Goal: Information Seeking & Learning: Learn about a topic

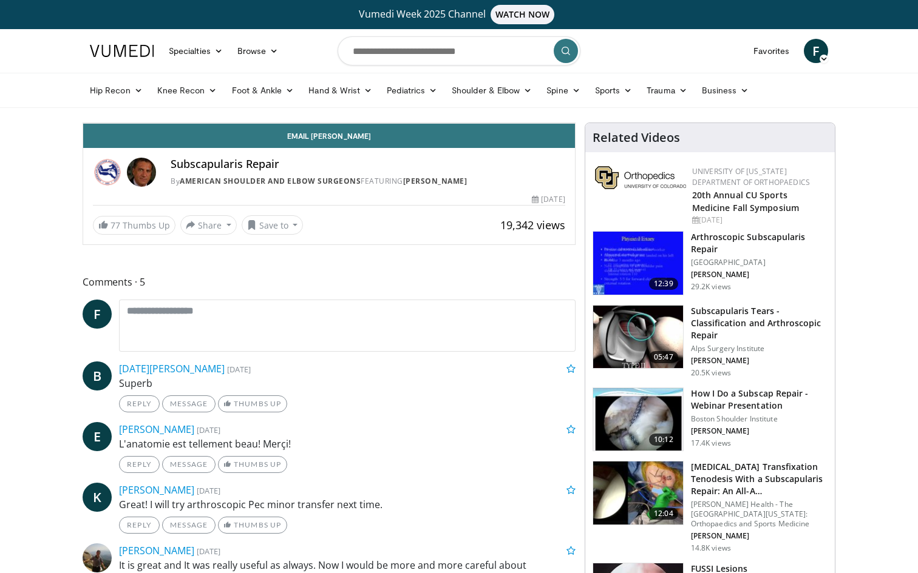
click at [83, 123] on span "Video Player" at bounding box center [95, 111] width 24 height 24
click at [414, 99] on div "Progress Bar" at bounding box center [414, 96] width 1 height 5
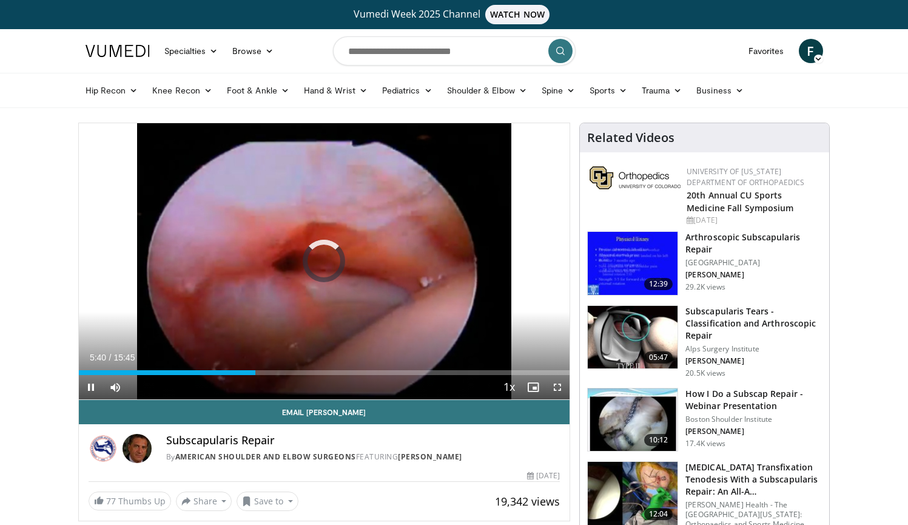
click at [93, 390] on span "Video Player" at bounding box center [91, 387] width 24 height 24
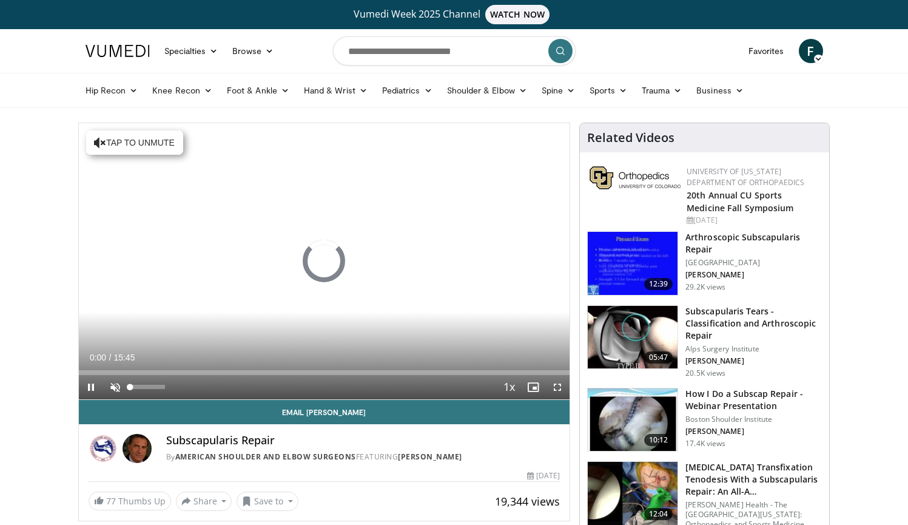
click at [112, 388] on span "Video Player" at bounding box center [115, 387] width 24 height 24
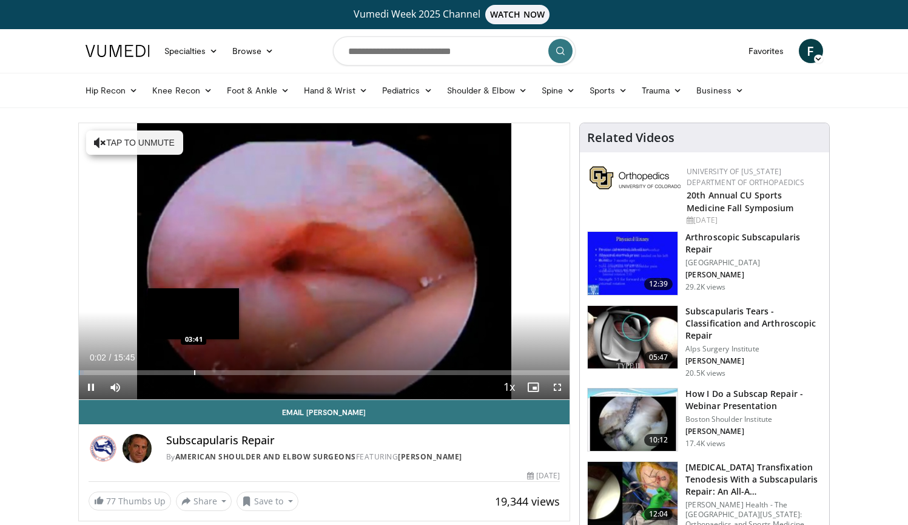
click at [194, 373] on div "Progress Bar" at bounding box center [194, 372] width 1 height 5
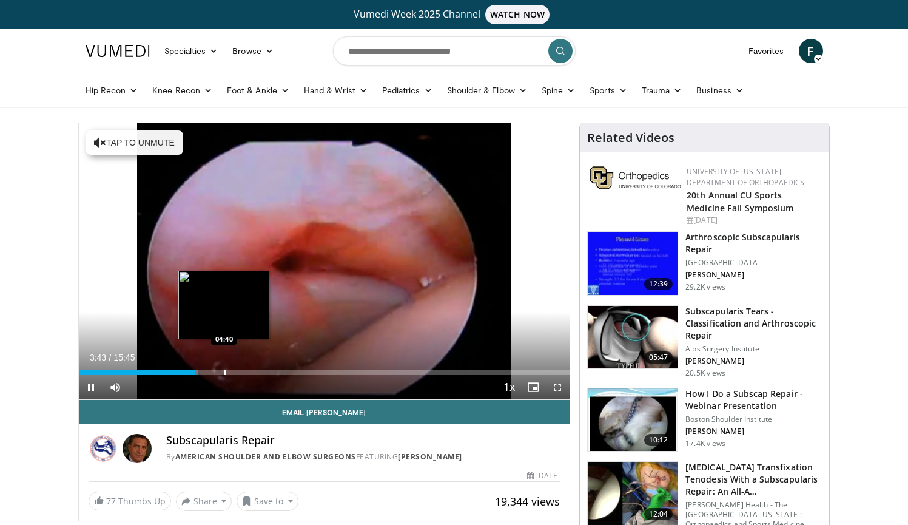
click at [225, 371] on div "Progress Bar" at bounding box center [225, 372] width 1 height 5
click at [238, 371] on div "Progress Bar" at bounding box center [238, 372] width 1 height 5
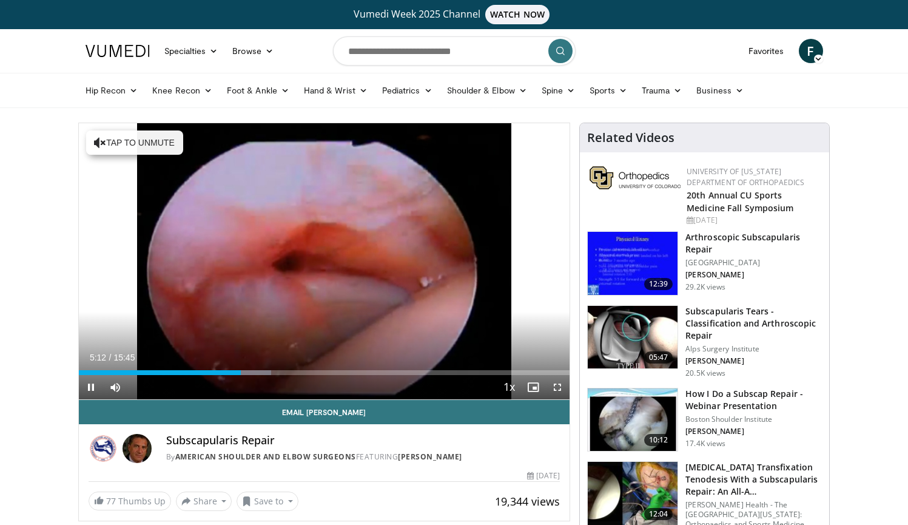
click at [559, 388] on span "Video Player" at bounding box center [558, 387] width 24 height 24
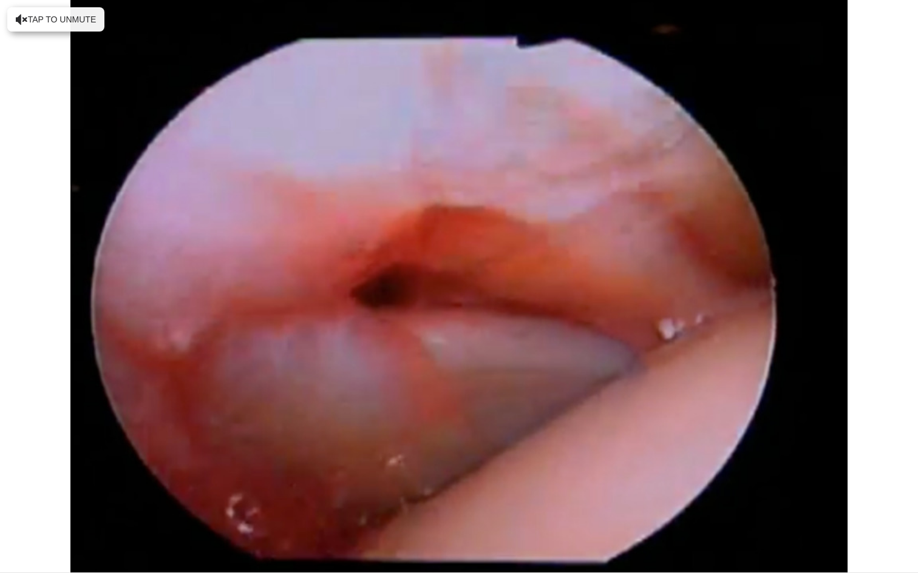
click at [559, 436] on div "10 seconds Tap to unmute" at bounding box center [459, 286] width 918 height 573
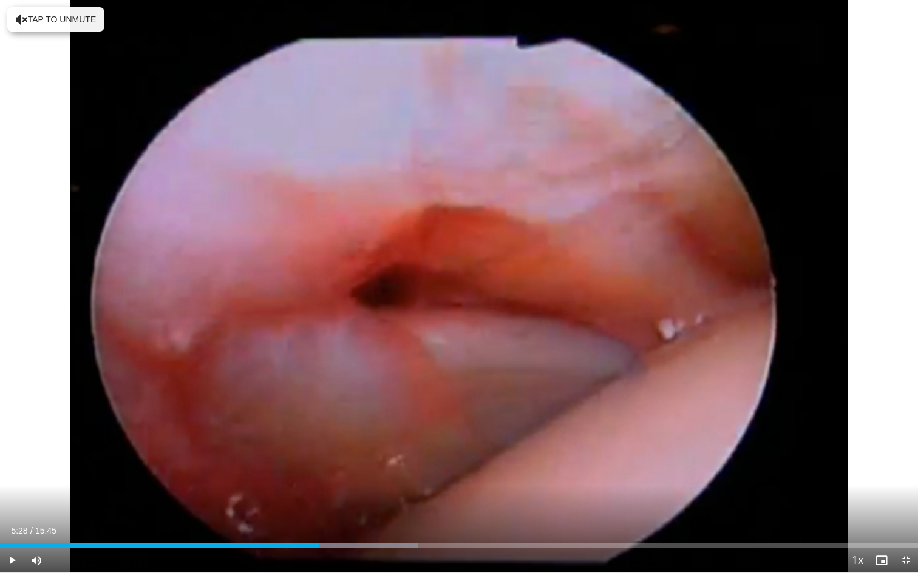
click at [559, 436] on div "10 seconds Tap to unmute" at bounding box center [459, 286] width 918 height 573
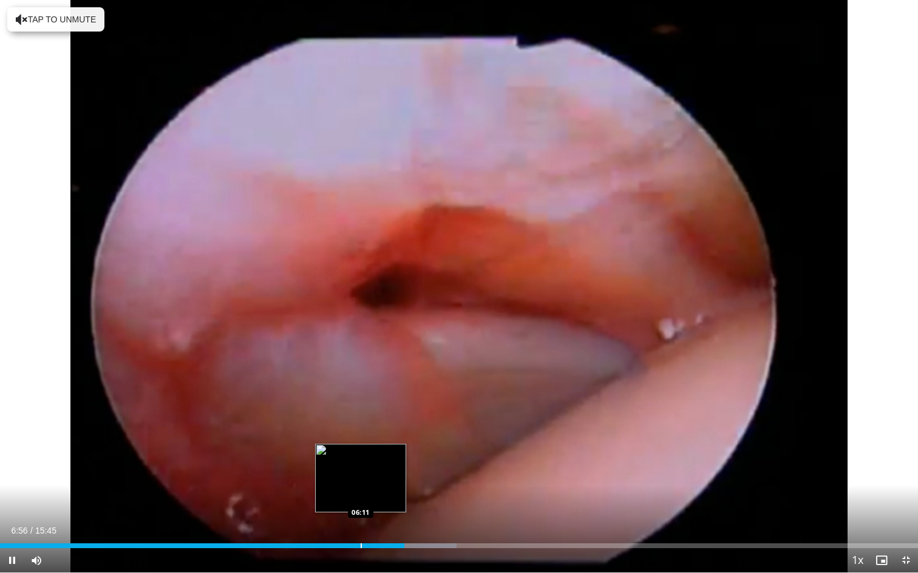
click at [360, 524] on div "Progress Bar" at bounding box center [360, 546] width 1 height 5
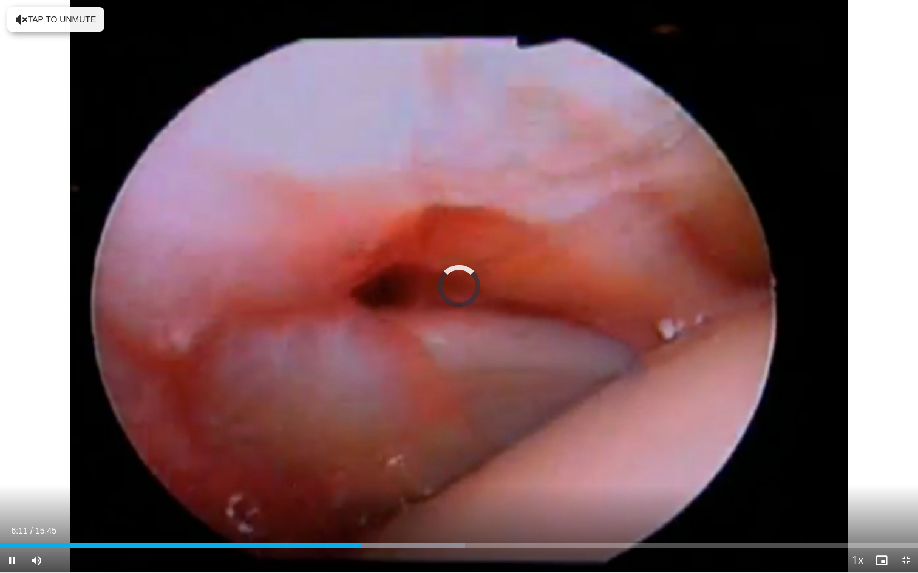
click at [10, 524] on div "10 seconds Tap to unmute" at bounding box center [459, 286] width 918 height 573
click at [10, 524] on span "Video Player" at bounding box center [12, 561] width 24 height 24
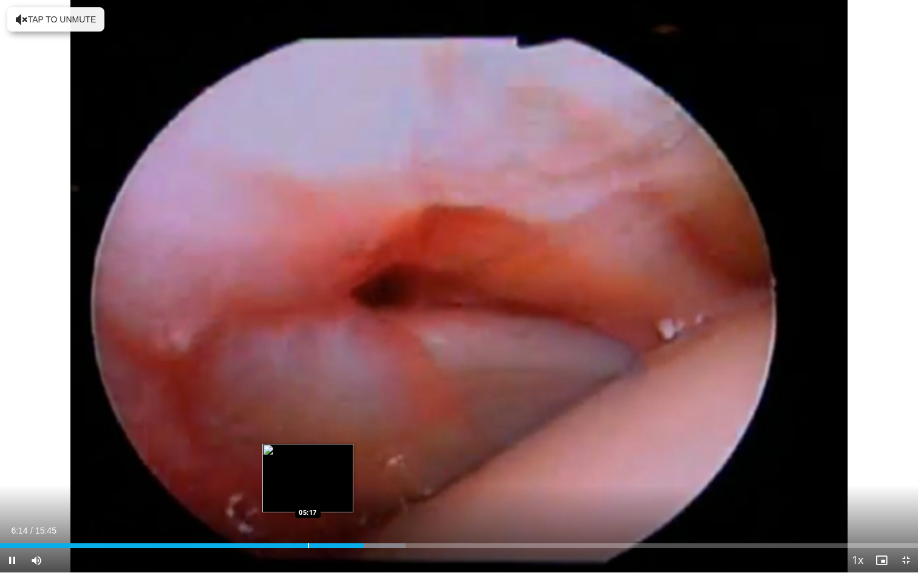
click at [308, 524] on div "Progress Bar" at bounding box center [308, 546] width 1 height 5
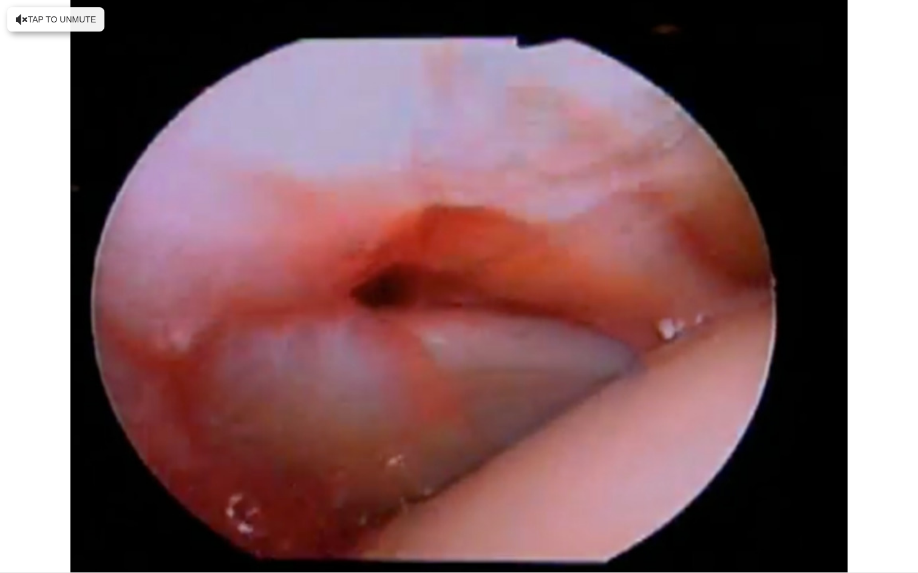
click at [14, 524] on div "10 seconds Tap to unmute" at bounding box center [459, 286] width 918 height 573
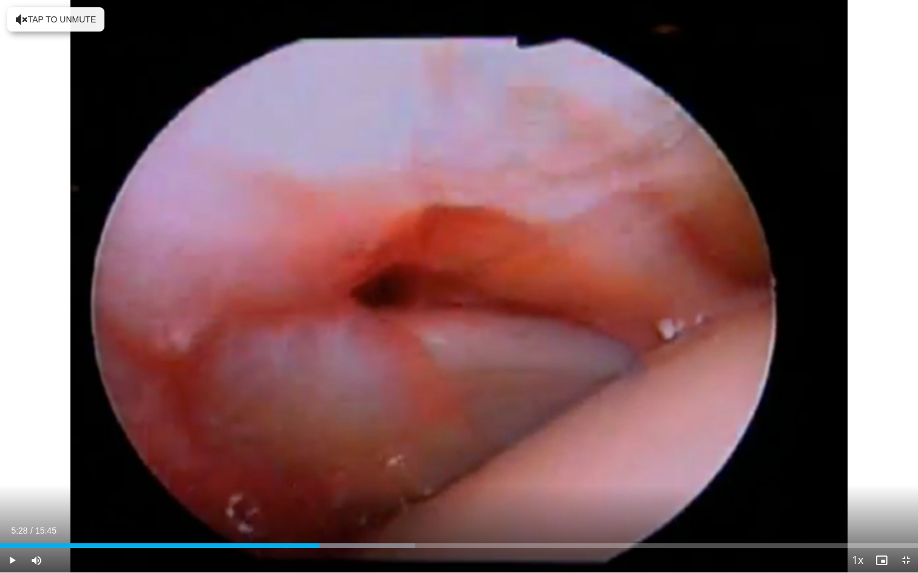
click at [14, 524] on span "Video Player" at bounding box center [12, 561] width 24 height 24
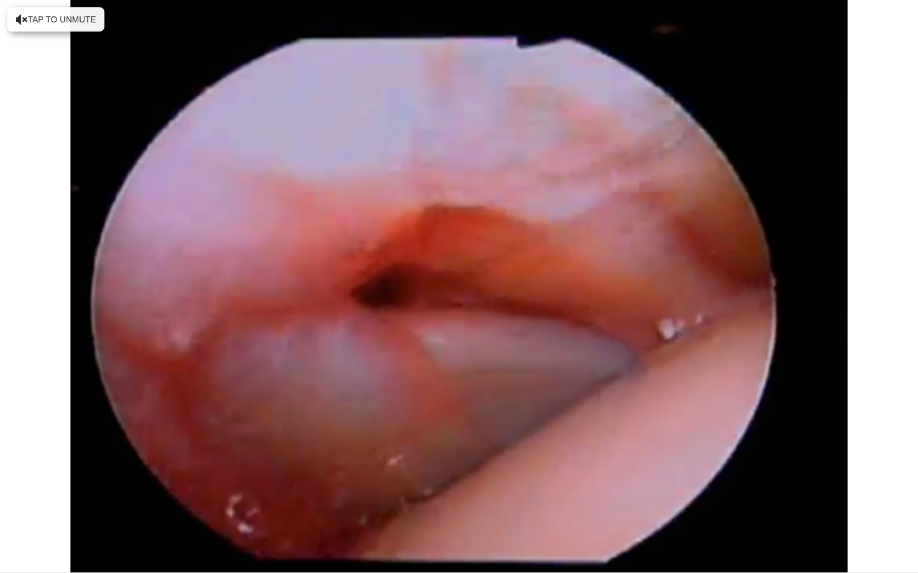
click at [14, 524] on div "10 seconds Tap to unmute" at bounding box center [459, 286] width 918 height 573
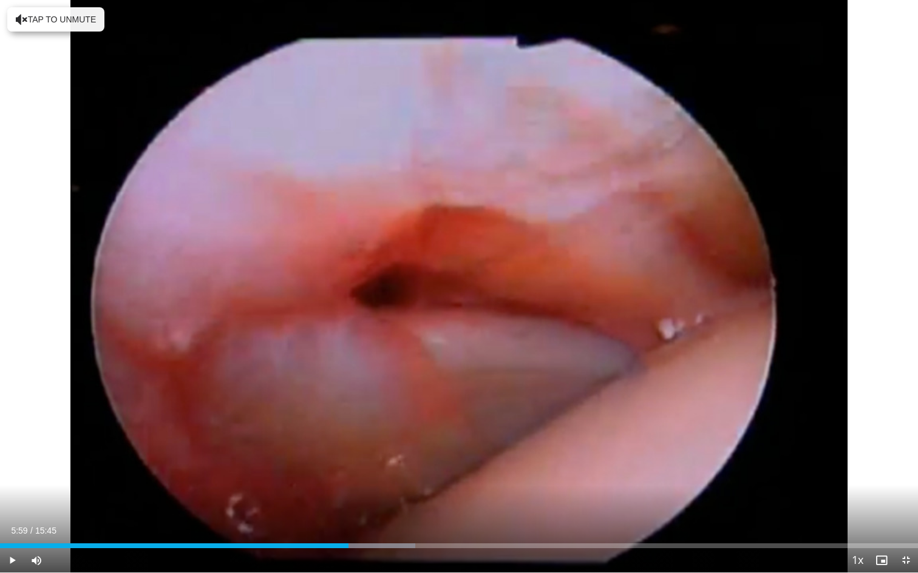
click at [10, 524] on span "Video Player" at bounding box center [12, 561] width 24 height 24
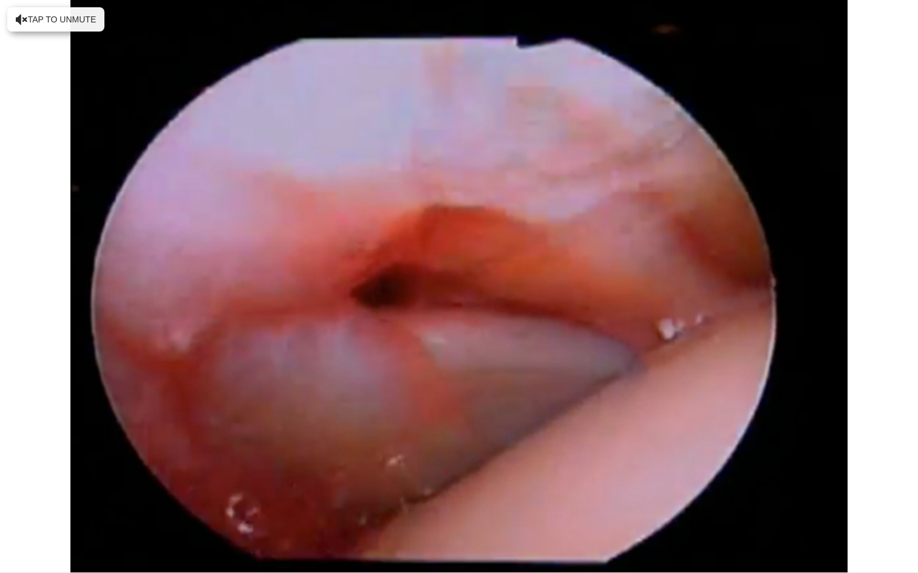
click at [10, 524] on div "10 seconds Tap to unmute" at bounding box center [459, 286] width 918 height 573
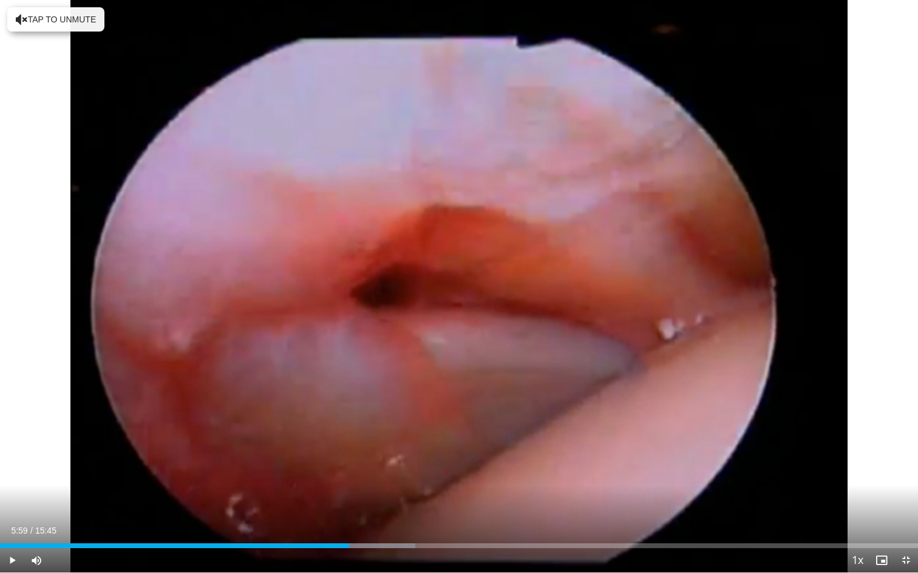
click at [10, 524] on span "Video Player" at bounding box center [12, 561] width 24 height 24
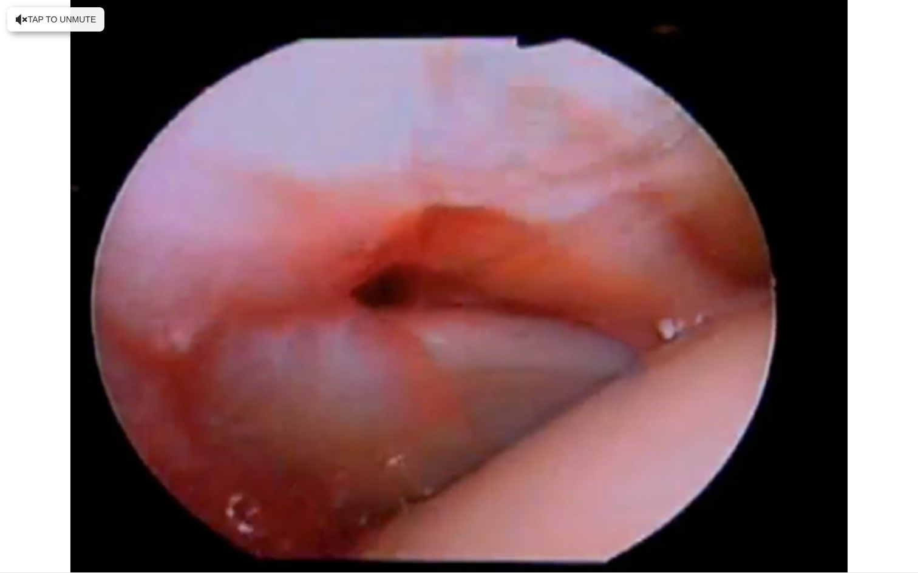
click at [10, 524] on div "10 seconds Tap to unmute" at bounding box center [459, 286] width 918 height 573
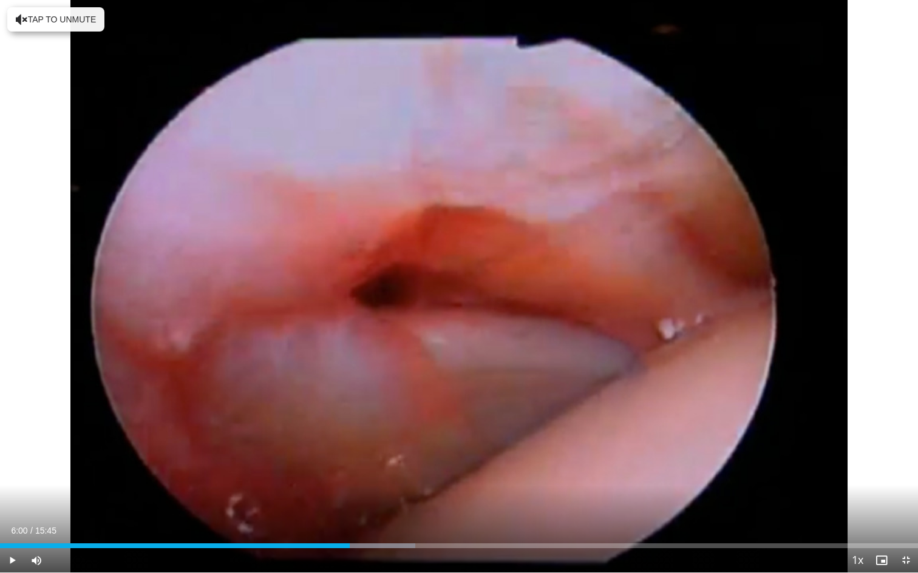
click at [14, 524] on span "Video Player" at bounding box center [12, 561] width 24 height 24
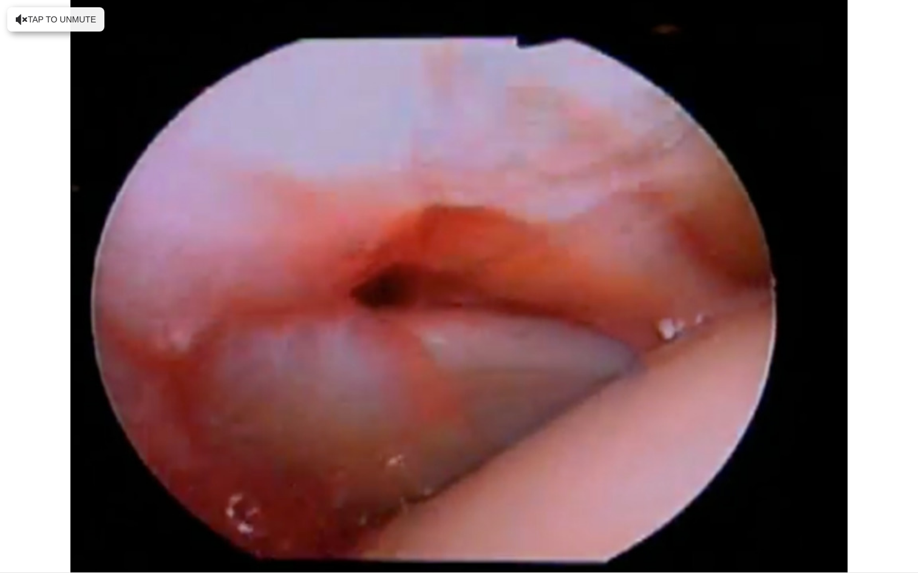
click at [14, 524] on div "10 seconds Tap to unmute" at bounding box center [459, 286] width 918 height 573
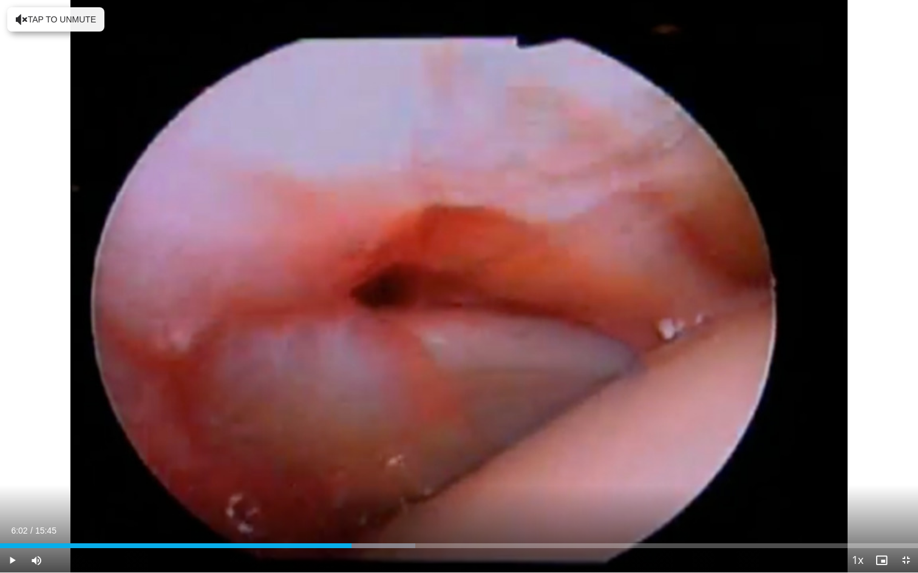
click at [14, 524] on span "Video Player" at bounding box center [12, 561] width 24 height 24
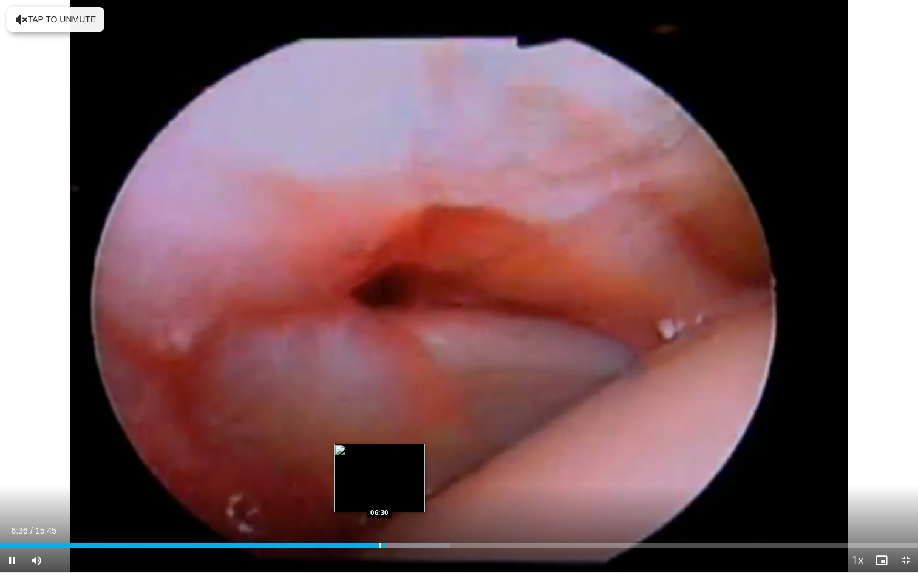
click at [379, 524] on div "10 seconds Tap to unmute" at bounding box center [459, 286] width 918 height 573
click at [375, 524] on div "Progress Bar" at bounding box center [375, 546] width 1 height 5
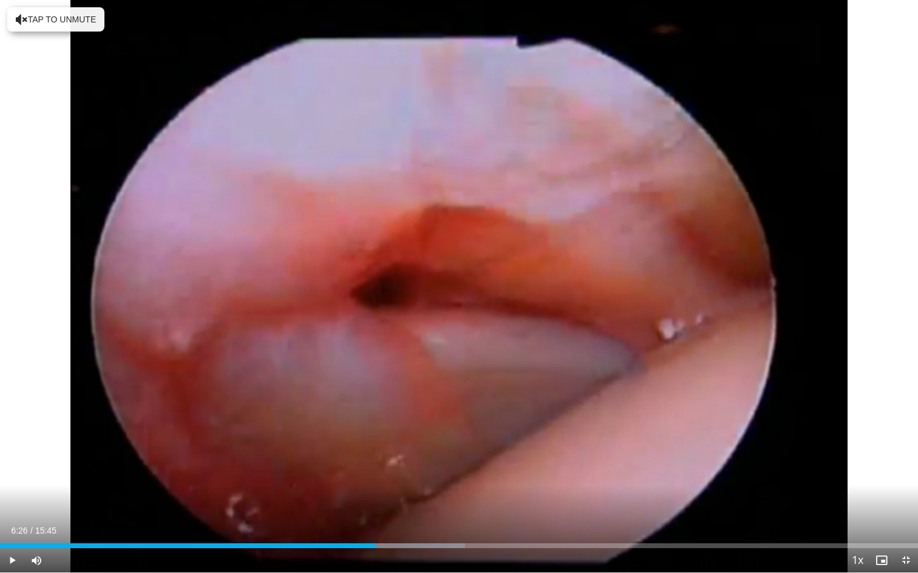
click at [13, 524] on span "Video Player" at bounding box center [12, 561] width 24 height 24
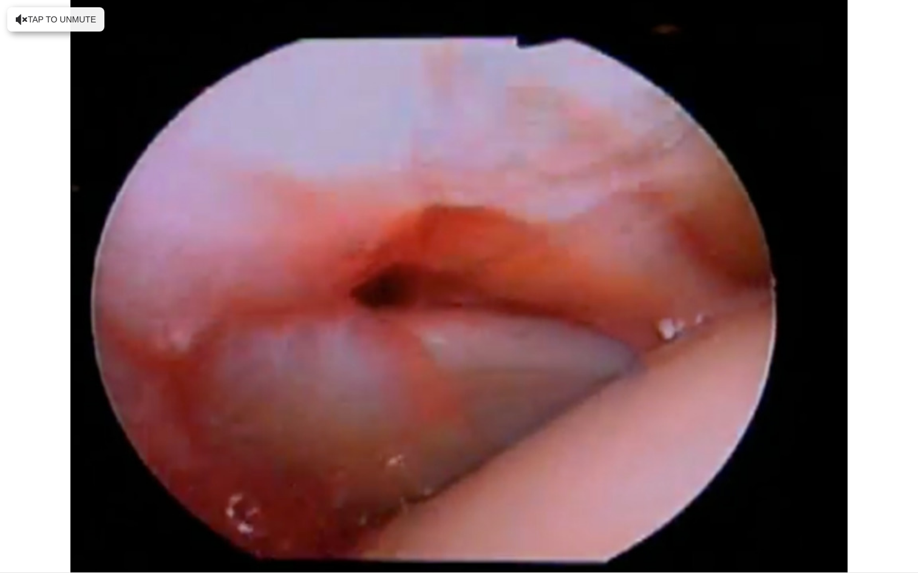
click at [13, 524] on div "10 seconds Tap to unmute" at bounding box center [459, 286] width 918 height 573
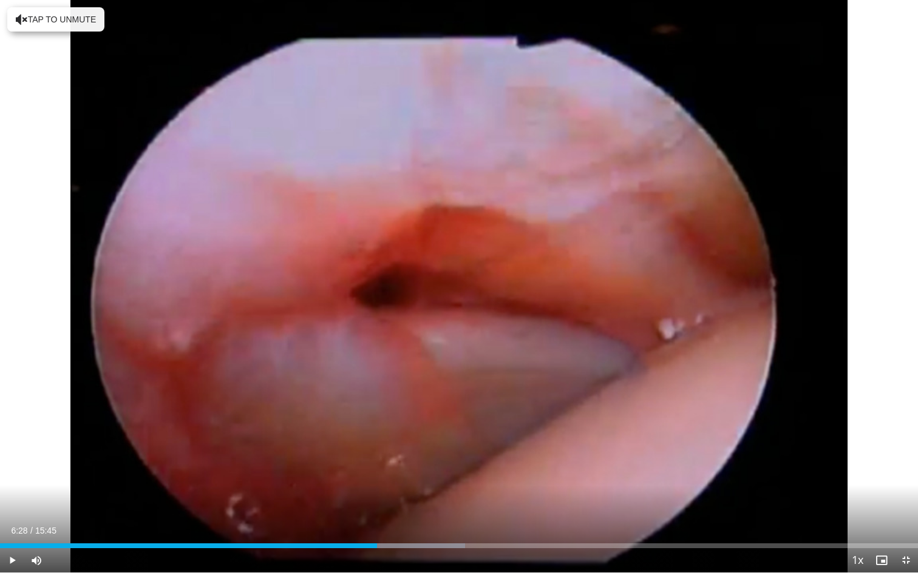
click at [13, 524] on span "Video Player" at bounding box center [12, 561] width 24 height 24
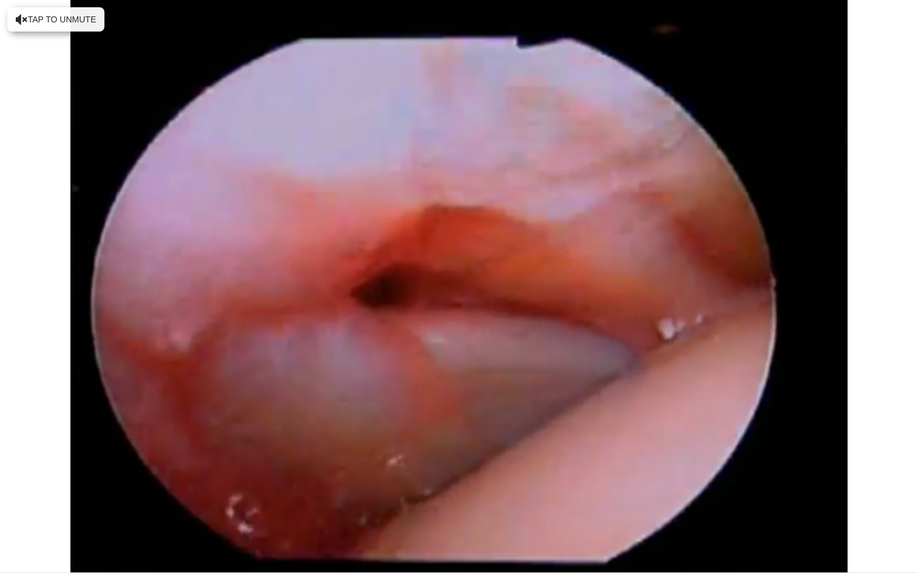
click at [13, 524] on div "10 seconds Tap to unmute" at bounding box center [459, 286] width 918 height 573
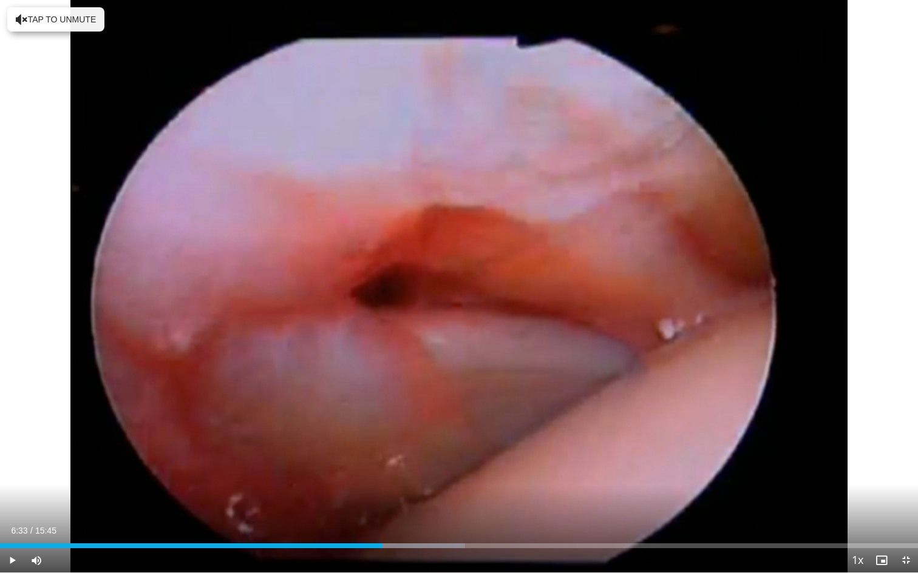
click at [11, 524] on span "Video Player" at bounding box center [12, 561] width 24 height 24
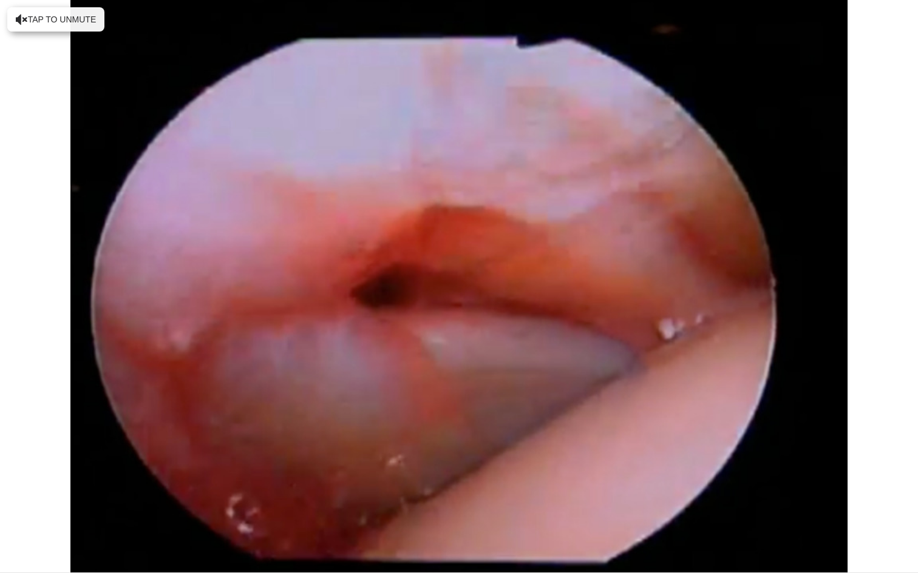
click at [11, 524] on div "10 seconds Tap to unmute" at bounding box center [459, 286] width 918 height 573
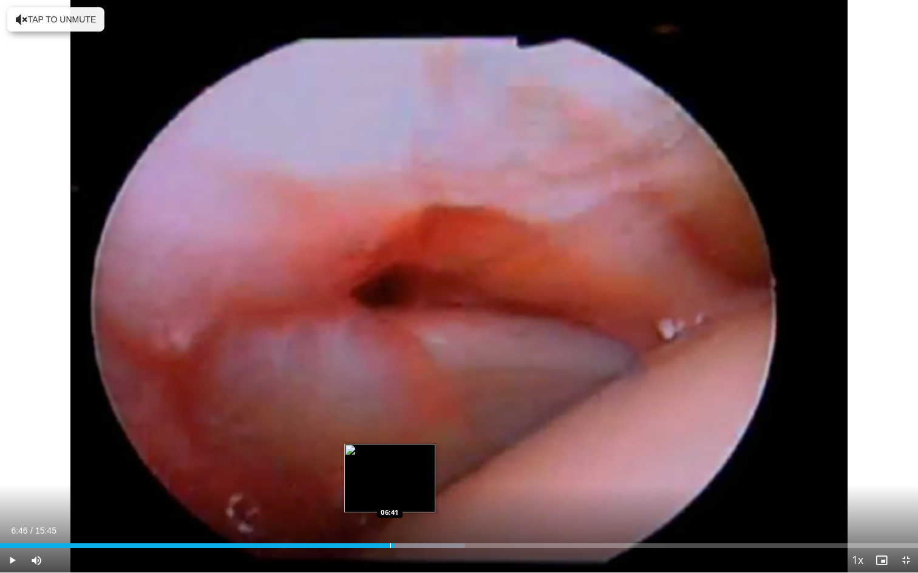
click at [390, 524] on div "Progress Bar" at bounding box center [390, 546] width 1 height 5
click at [11, 524] on span "Video Player" at bounding box center [12, 561] width 24 height 24
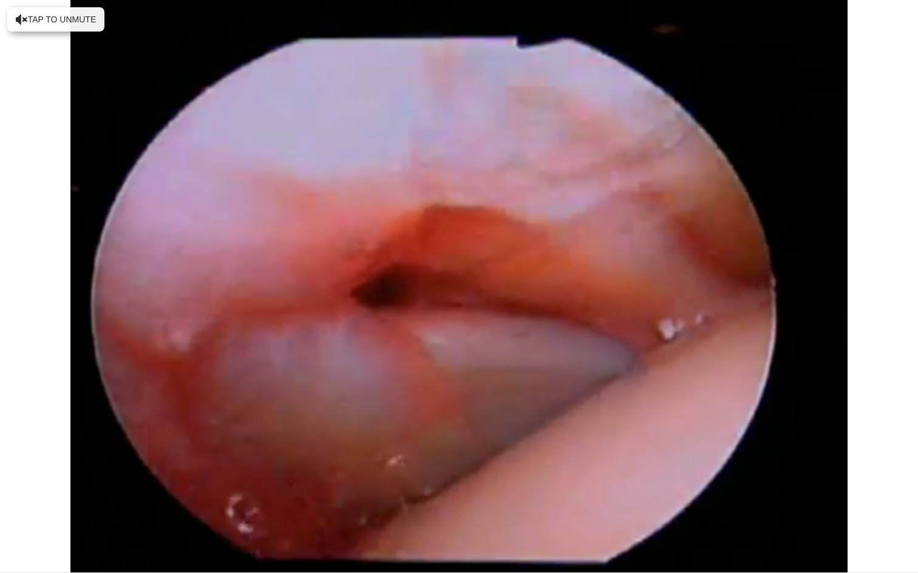
click at [11, 524] on div "10 seconds Tap to unmute" at bounding box center [459, 286] width 918 height 573
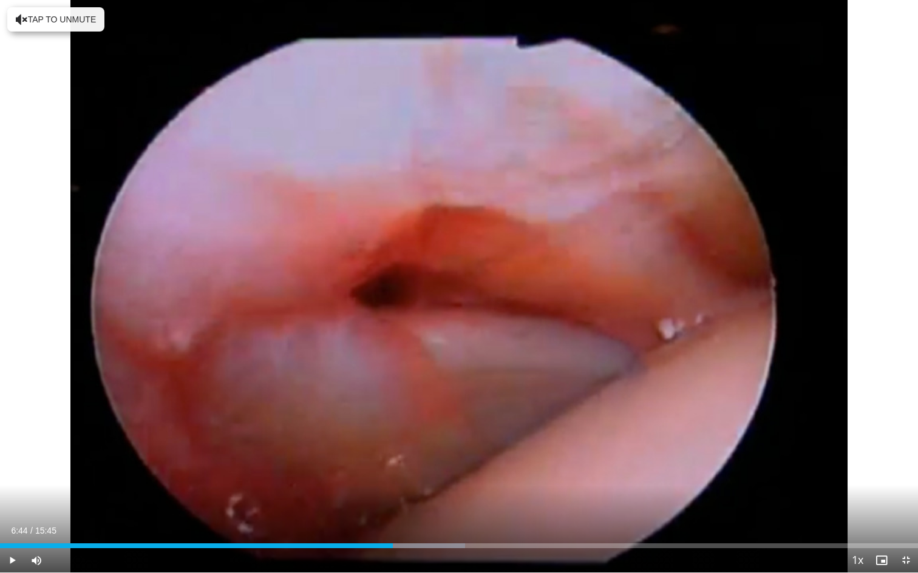
click at [13, 524] on span "Video Player" at bounding box center [12, 561] width 24 height 24
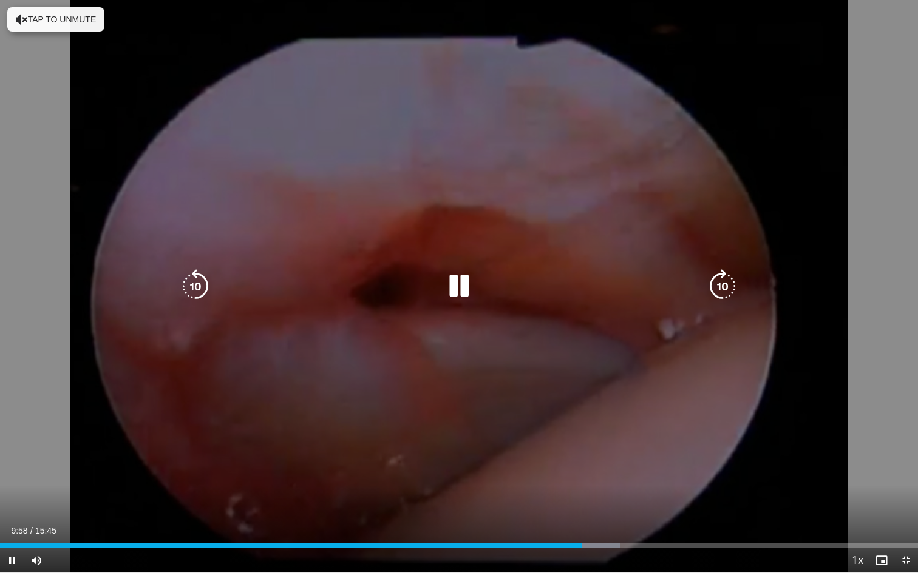
click at [458, 291] on icon "Video Player" at bounding box center [459, 286] width 34 height 34
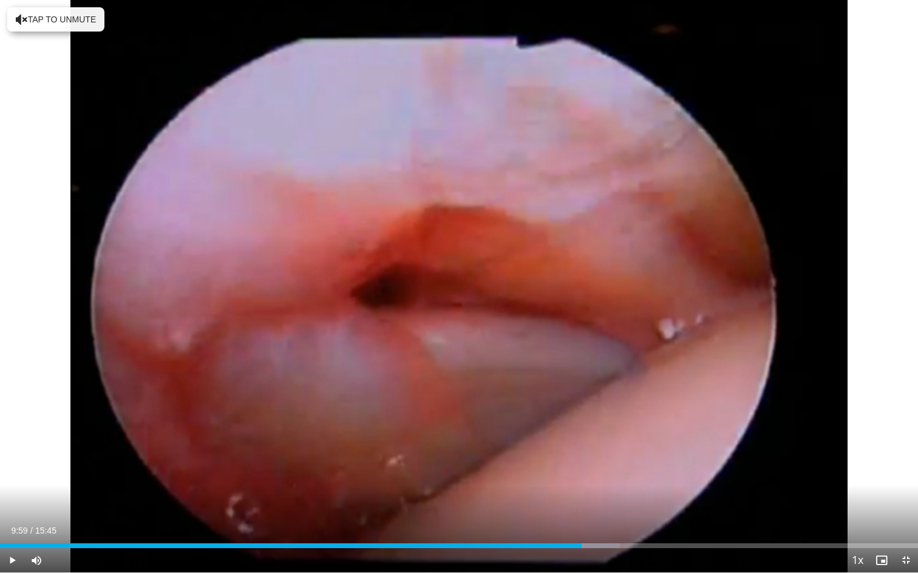
click at [10, 524] on span "Video Player" at bounding box center [12, 561] width 24 height 24
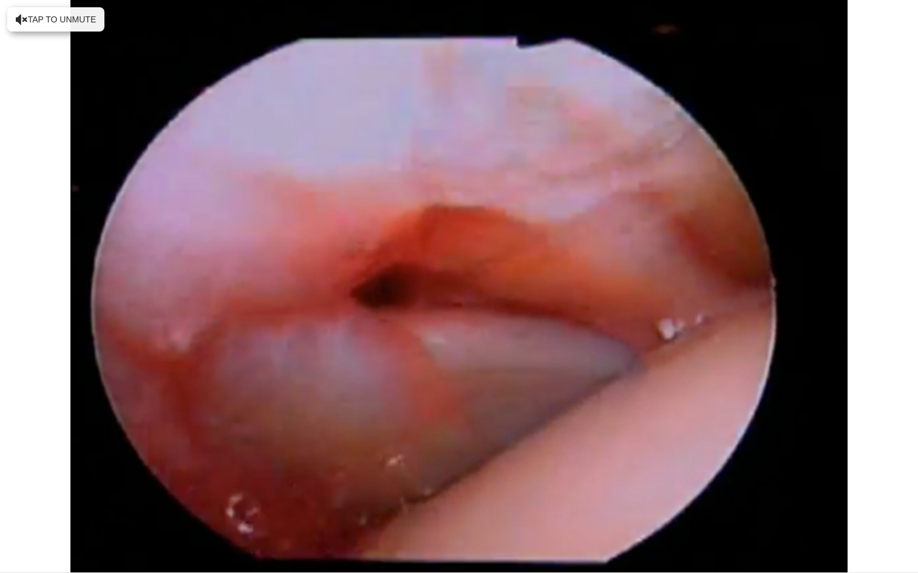
click at [10, 524] on div "10 seconds Tap to unmute" at bounding box center [459, 286] width 918 height 573
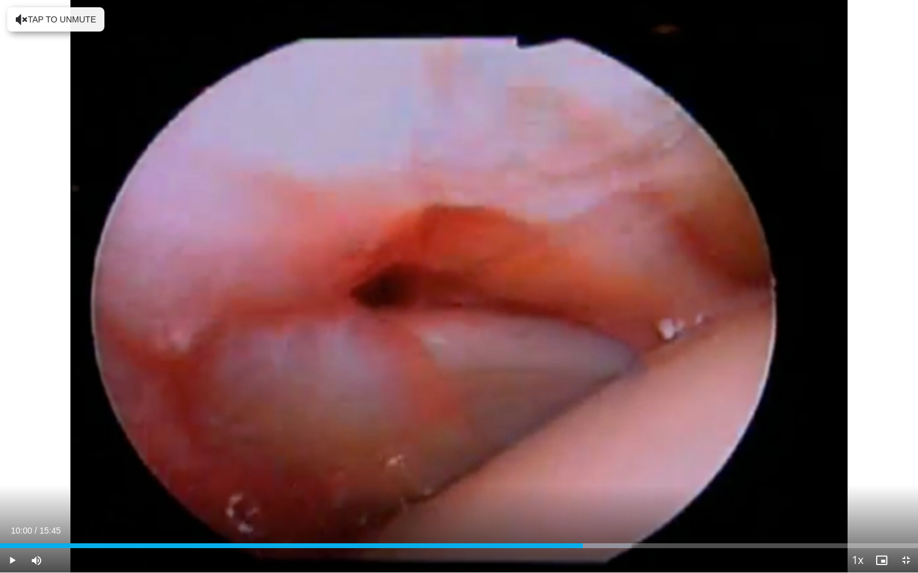
click at [10, 524] on span "Video Player" at bounding box center [12, 561] width 24 height 24
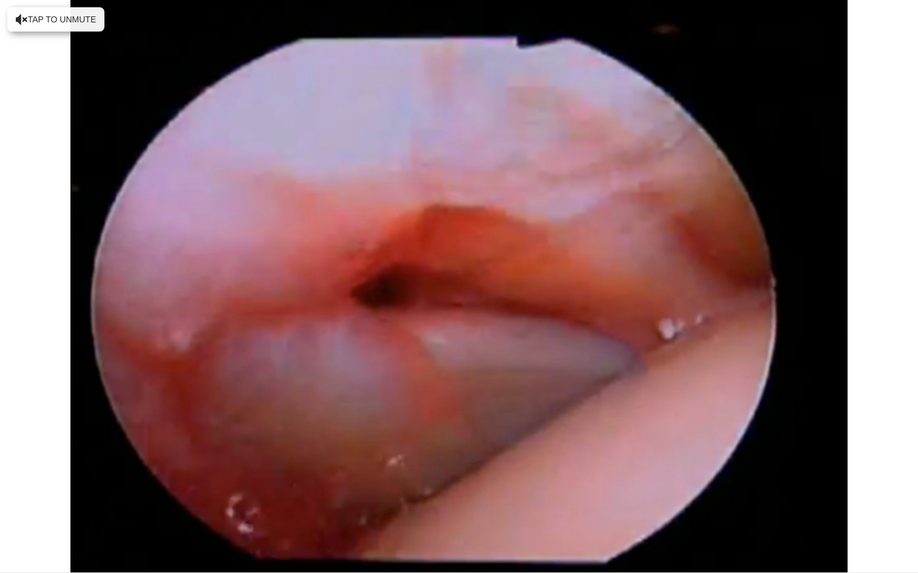
click at [13, 524] on div "10 seconds Tap to unmute" at bounding box center [459, 286] width 918 height 573
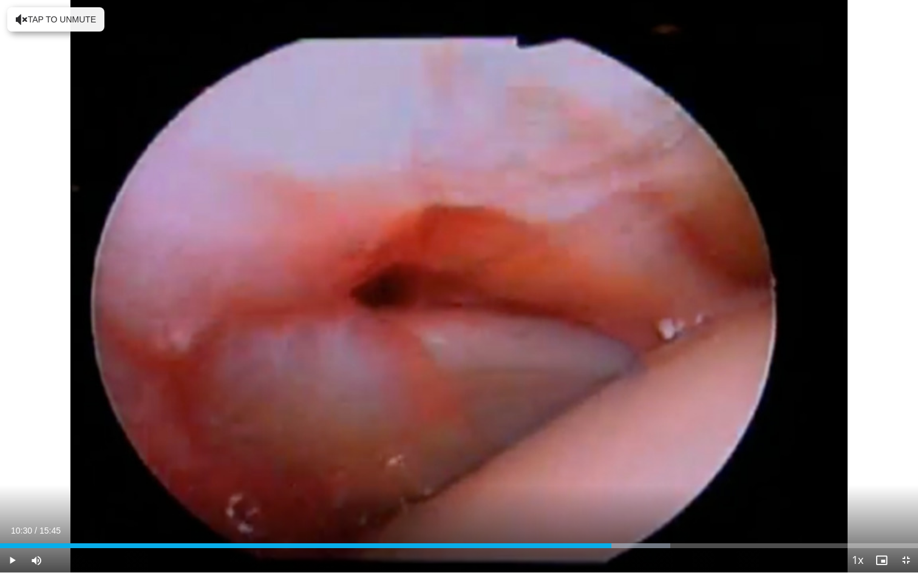
click at [13, 524] on span "Video Player" at bounding box center [12, 561] width 24 height 24
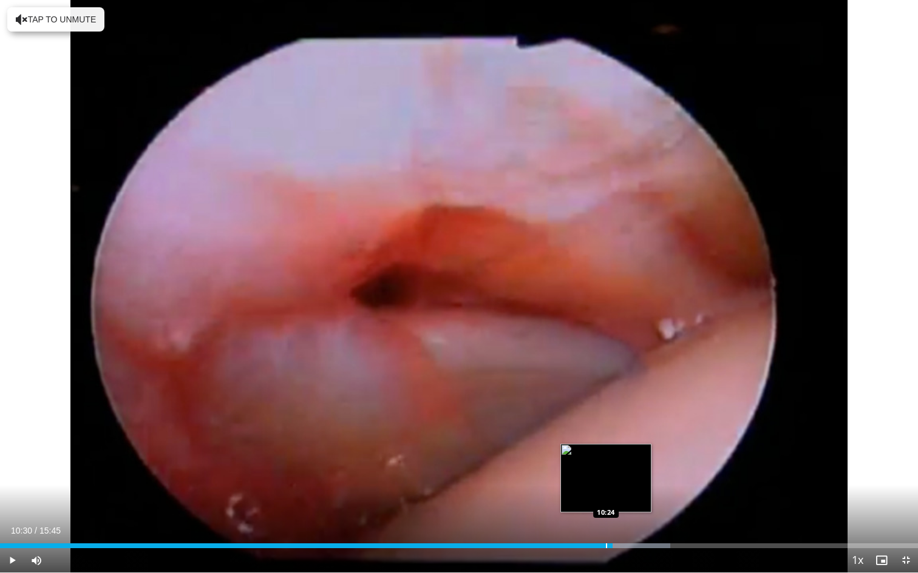
click at [606, 524] on div "Progress Bar" at bounding box center [606, 546] width 1 height 5
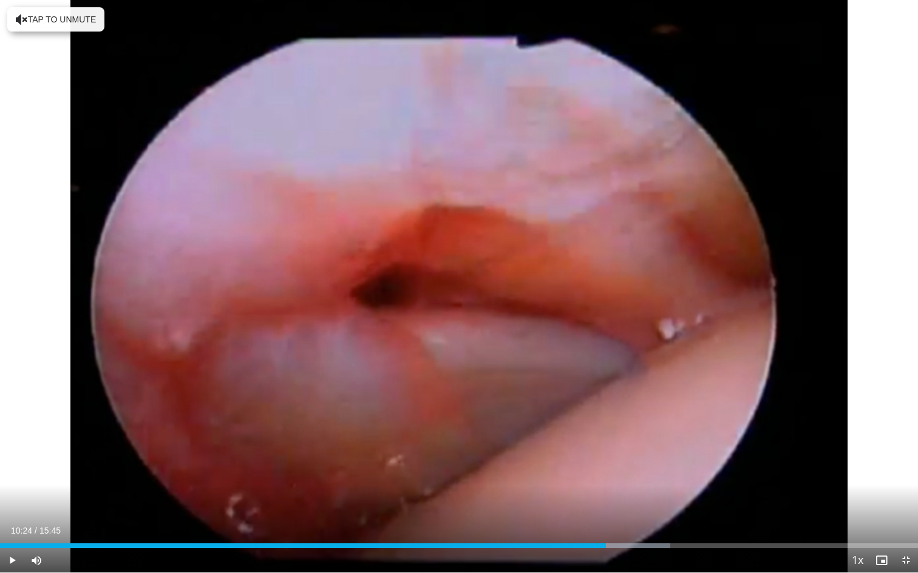
click at [10, 524] on span "Video Player" at bounding box center [12, 561] width 24 height 24
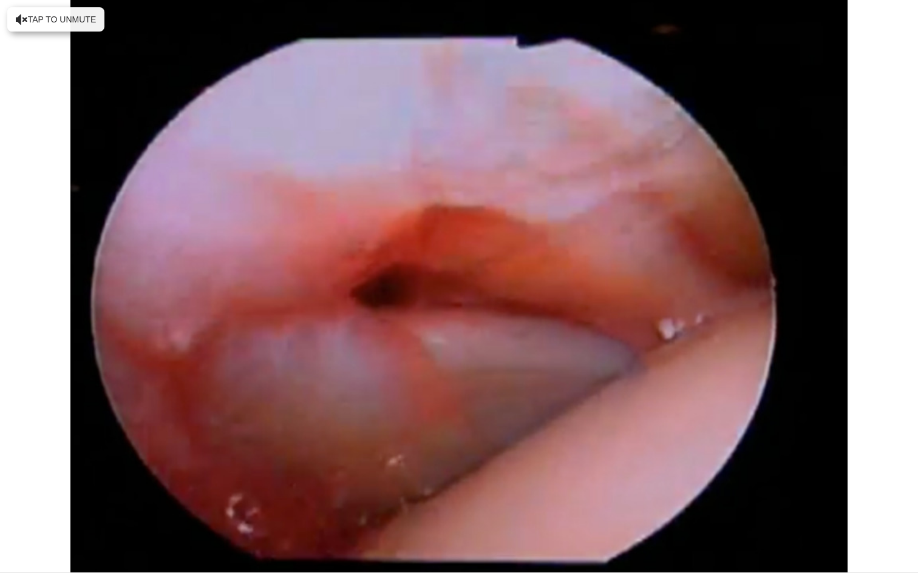
click at [10, 524] on div "10 seconds Tap to unmute" at bounding box center [459, 286] width 918 height 573
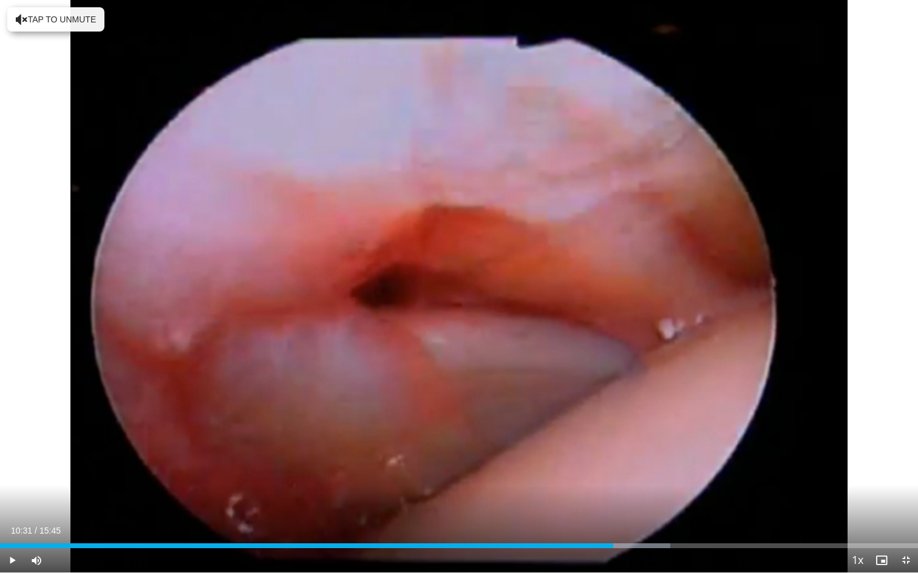
click at [15, 524] on span "Video Player" at bounding box center [12, 561] width 24 height 24
click at [12, 524] on span "Video Player" at bounding box center [12, 561] width 24 height 24
click at [608, 524] on div "Progress Bar" at bounding box center [608, 546] width 1 height 5
click at [12, 524] on span "Video Player" at bounding box center [12, 561] width 24 height 24
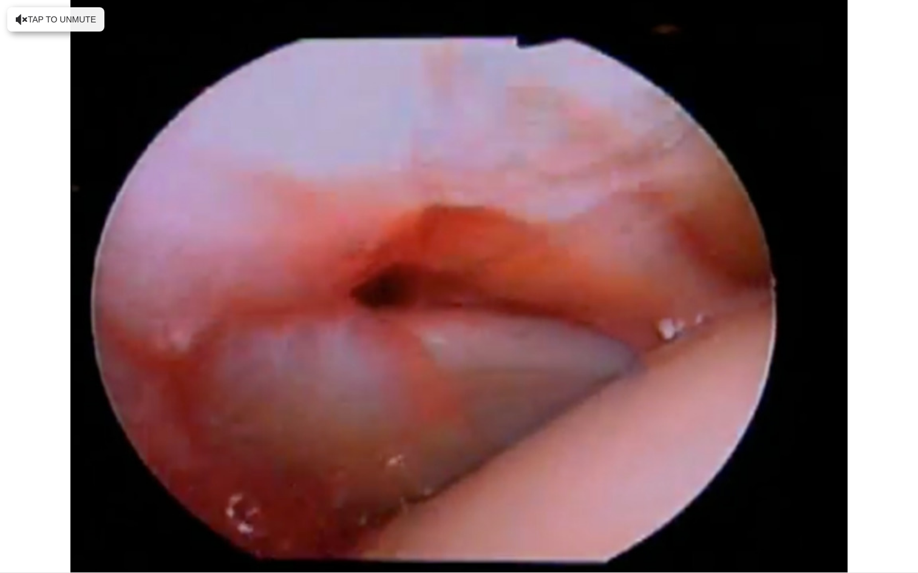
click at [12, 524] on div "10 seconds Tap to unmute" at bounding box center [459, 286] width 918 height 573
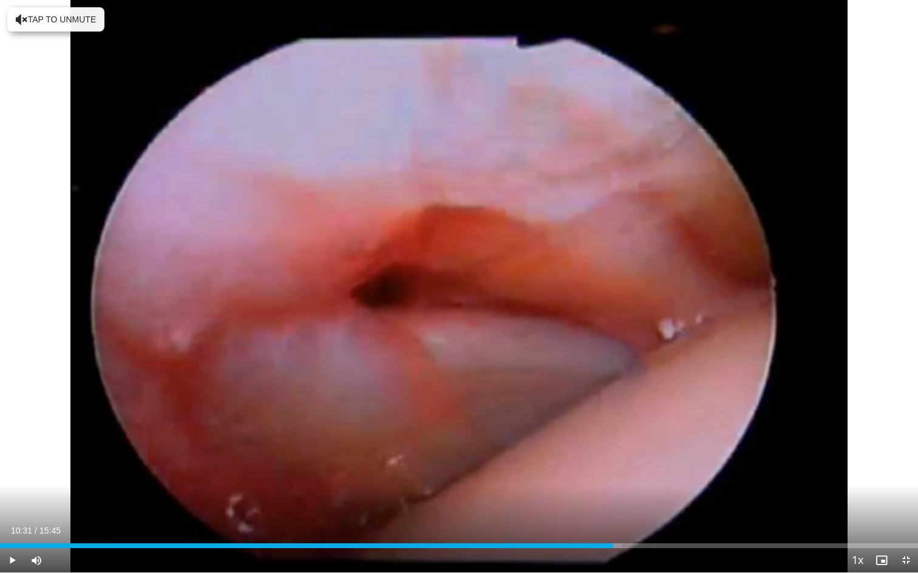
click at [12, 524] on span "Video Player" at bounding box center [12, 561] width 24 height 24
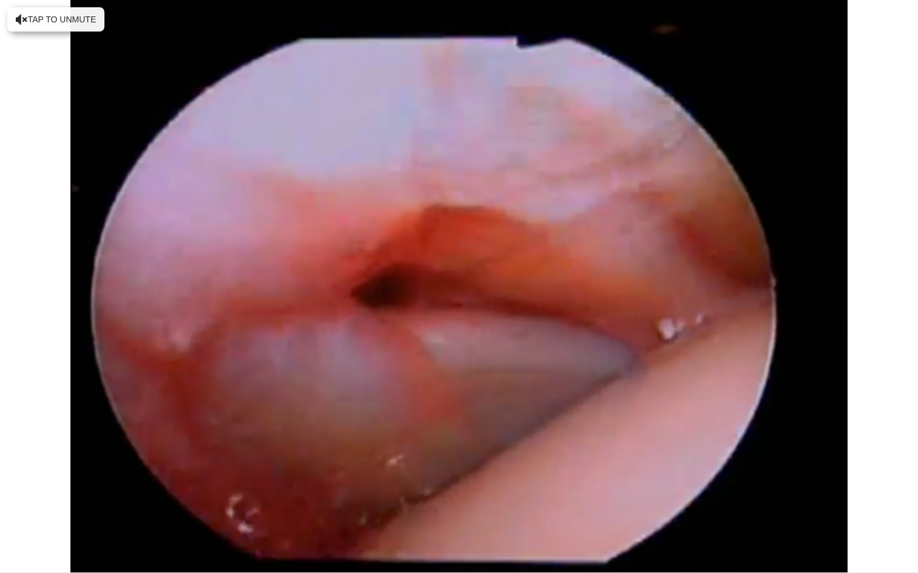
click at [12, 524] on div "10 seconds Tap to unmute" at bounding box center [459, 286] width 918 height 573
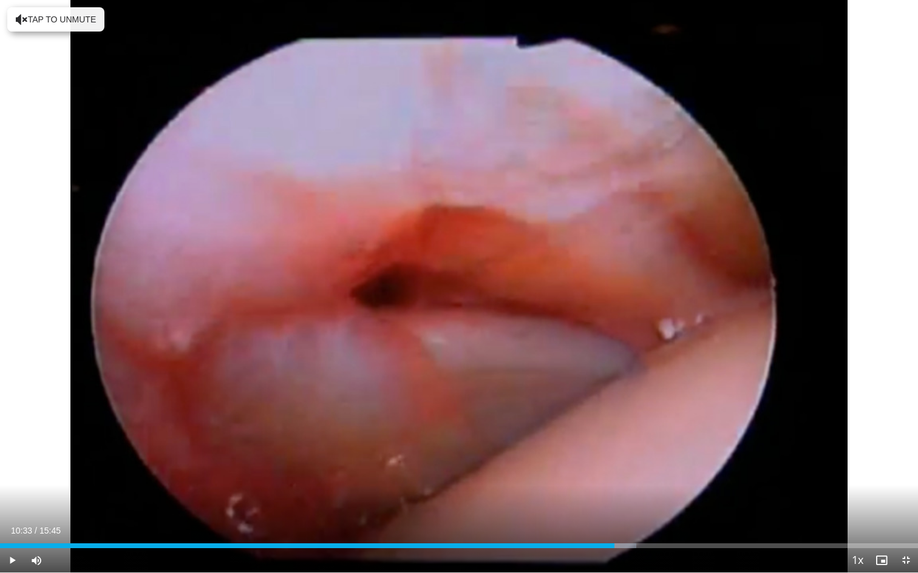
click at [12, 524] on span "Video Player" at bounding box center [12, 561] width 24 height 24
click at [10, 524] on span "Video Player" at bounding box center [12, 561] width 24 height 24
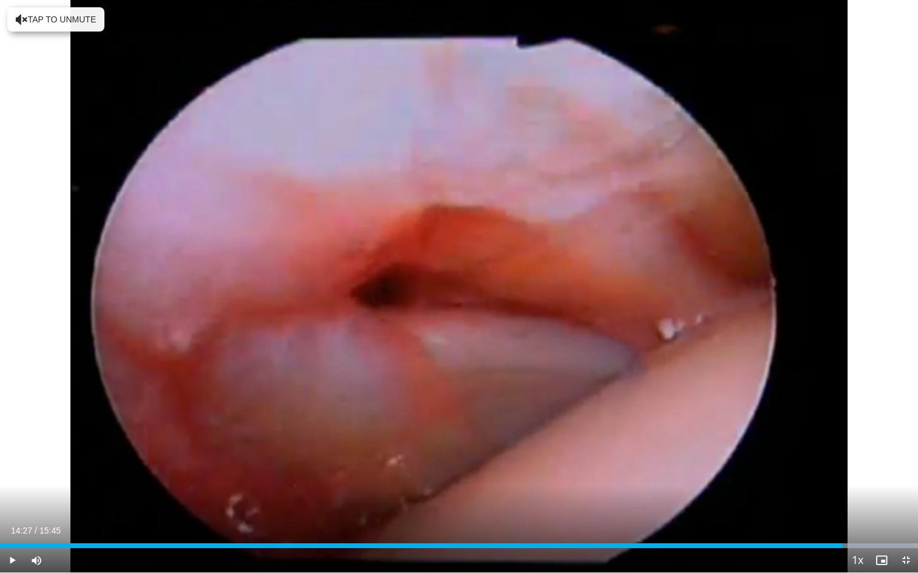
click at [830, 524] on div "Progress Bar" at bounding box center [830, 546] width 1 height 5
click at [8, 524] on span "Video Player" at bounding box center [12, 561] width 24 height 24
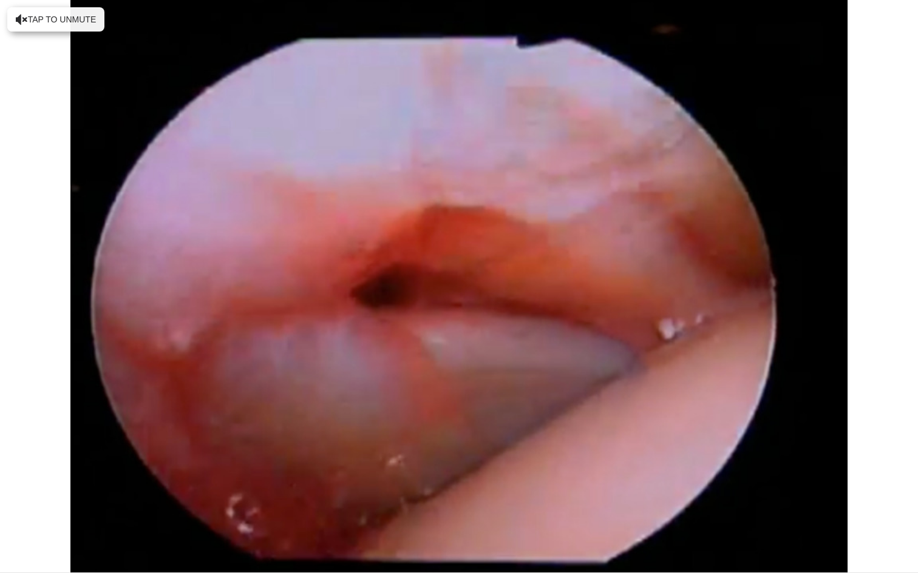
click at [8, 524] on div "10 seconds Tap to unmute" at bounding box center [459, 286] width 918 height 573
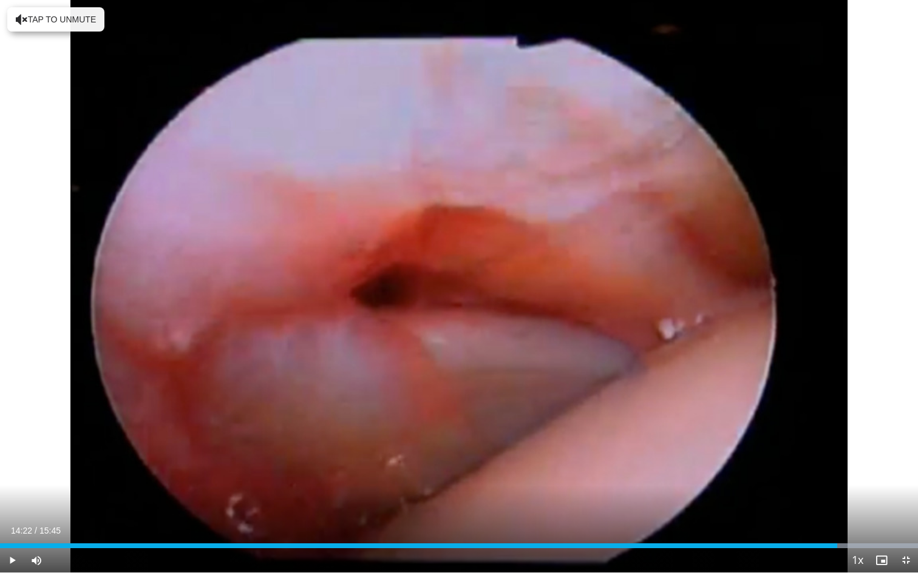
click at [11, 524] on span "Video Player" at bounding box center [12, 561] width 24 height 24
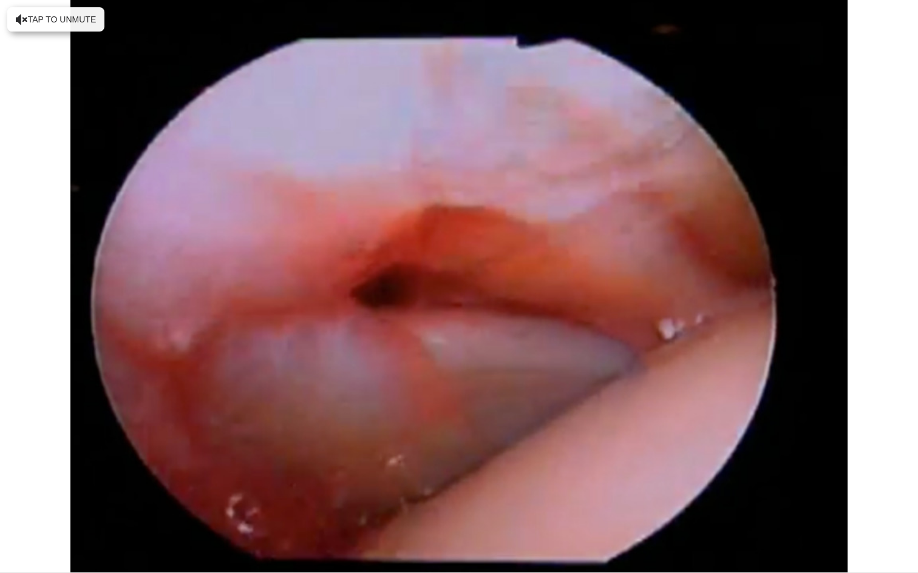
click at [11, 524] on div "10 seconds Tap to unmute" at bounding box center [459, 286] width 918 height 573
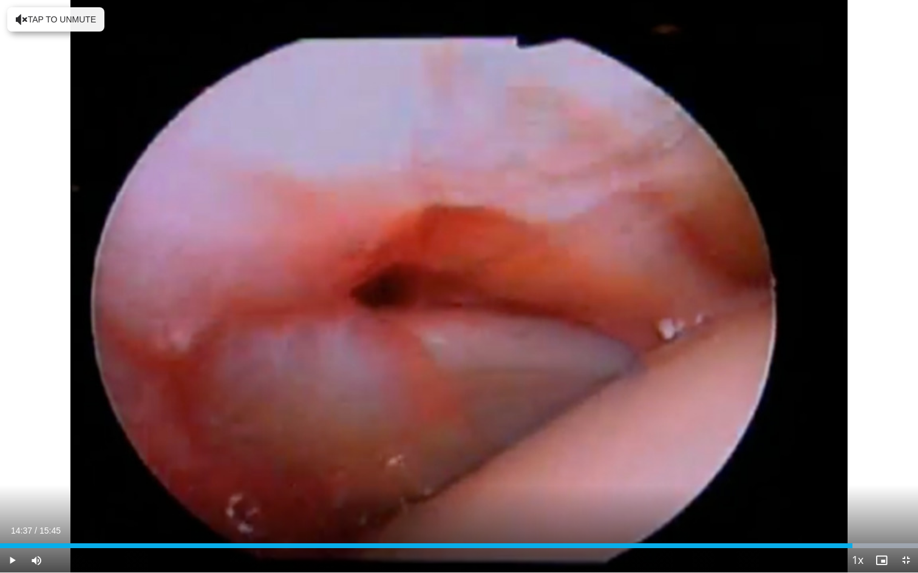
click at [13, 524] on span "Video Player" at bounding box center [12, 561] width 24 height 24
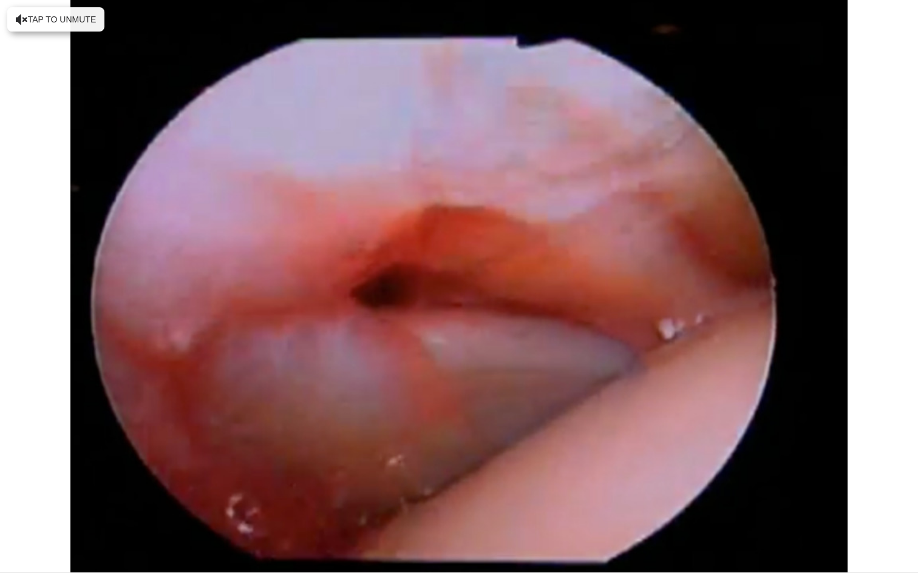
click at [13, 524] on div "10 seconds Tap to unmute" at bounding box center [459, 286] width 918 height 573
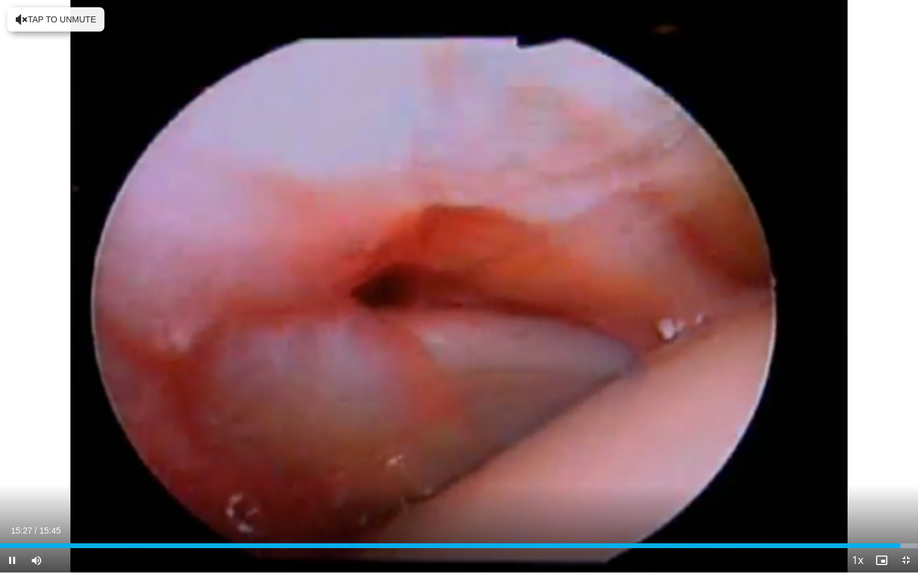
click at [12, 524] on span "Video Player" at bounding box center [12, 561] width 24 height 24
click at [13, 524] on span "Video Player" at bounding box center [12, 561] width 24 height 24
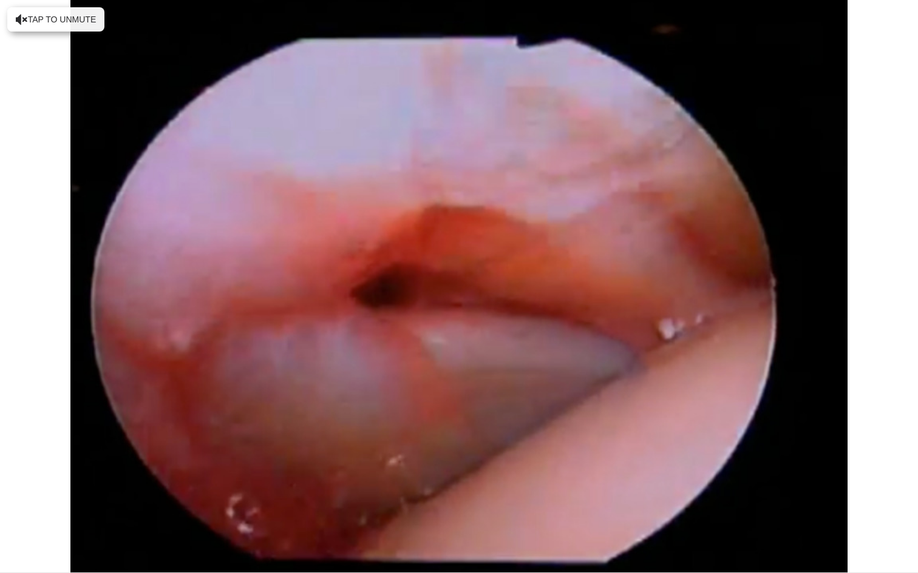
click at [13, 524] on div "10 seconds Tap to unmute" at bounding box center [459, 286] width 918 height 573
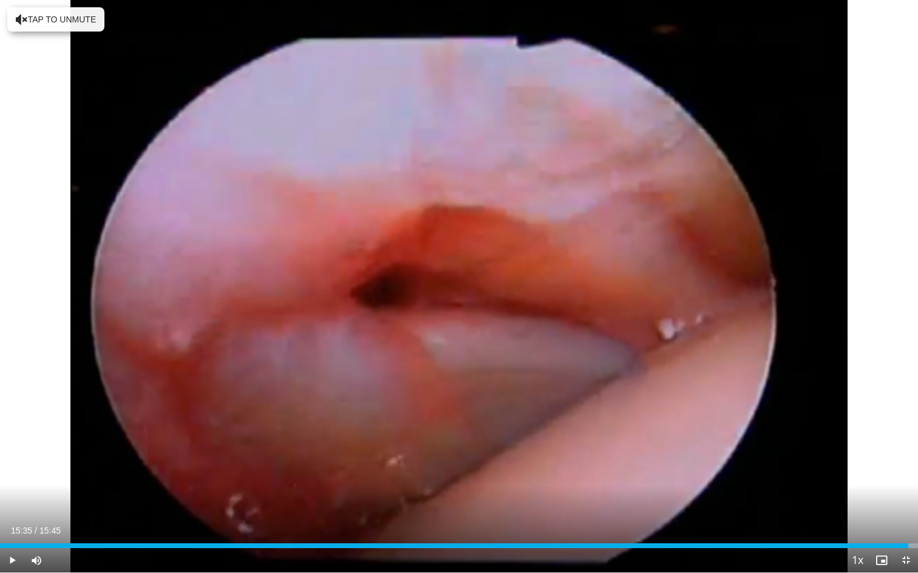
click at [13, 524] on span "Video Player" at bounding box center [12, 561] width 24 height 24
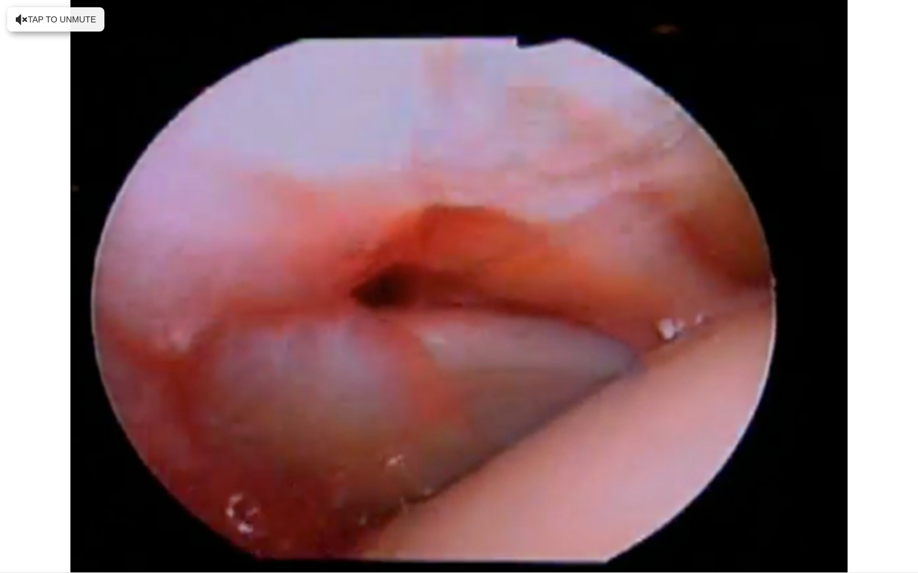
click at [13, 524] on div "10 seconds Tap to unmute" at bounding box center [459, 286] width 918 height 573
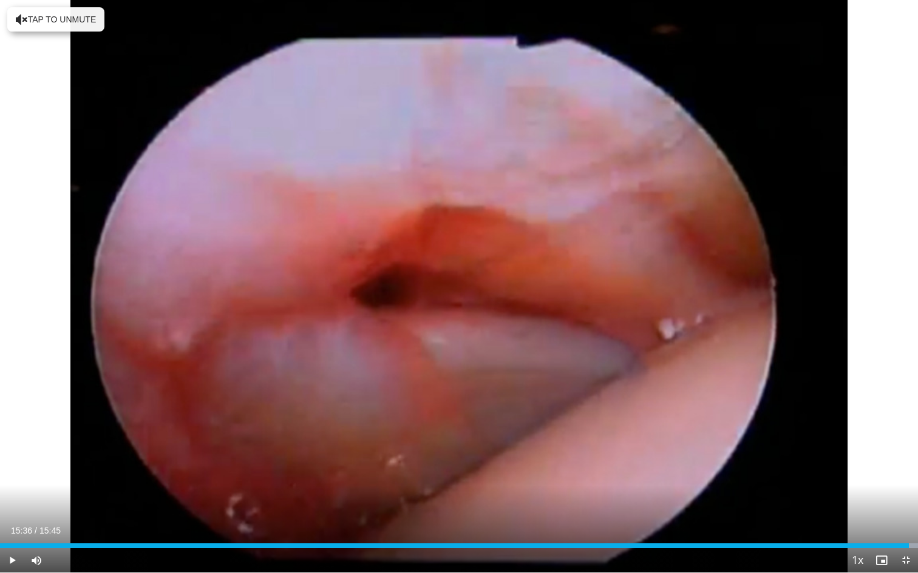
click at [11, 524] on span "Video Player" at bounding box center [12, 561] width 24 height 24
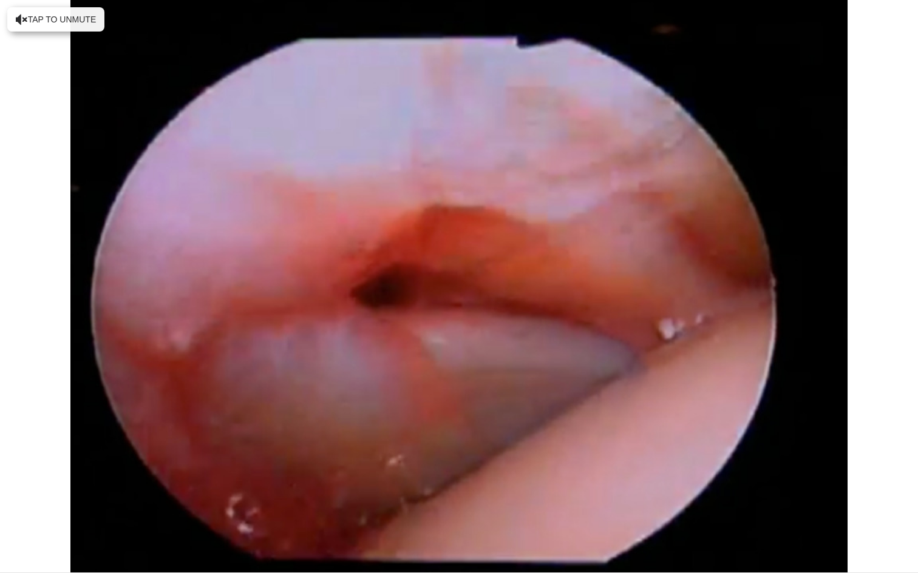
click at [11, 524] on div "10 seconds Tap to unmute" at bounding box center [459, 286] width 918 height 573
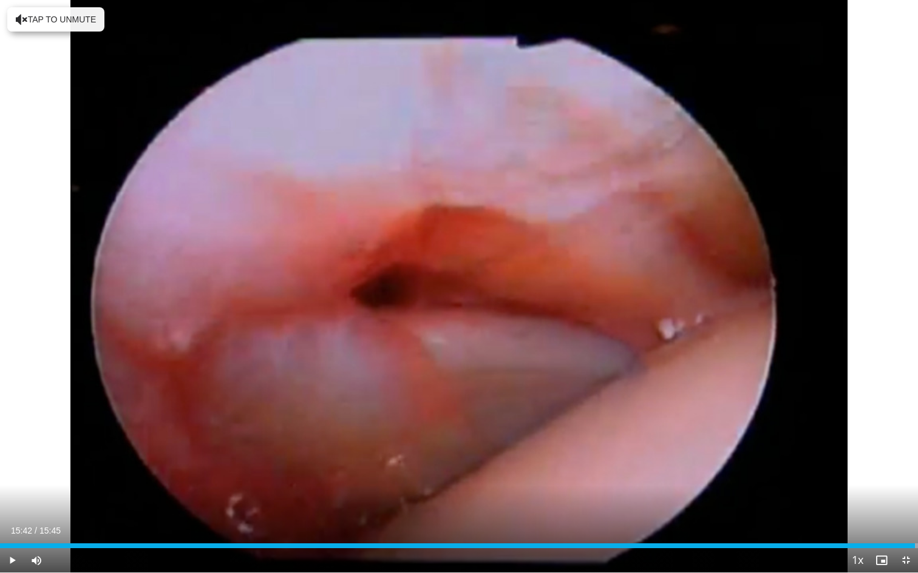
click at [11, 524] on span "Video Player" at bounding box center [12, 561] width 24 height 24
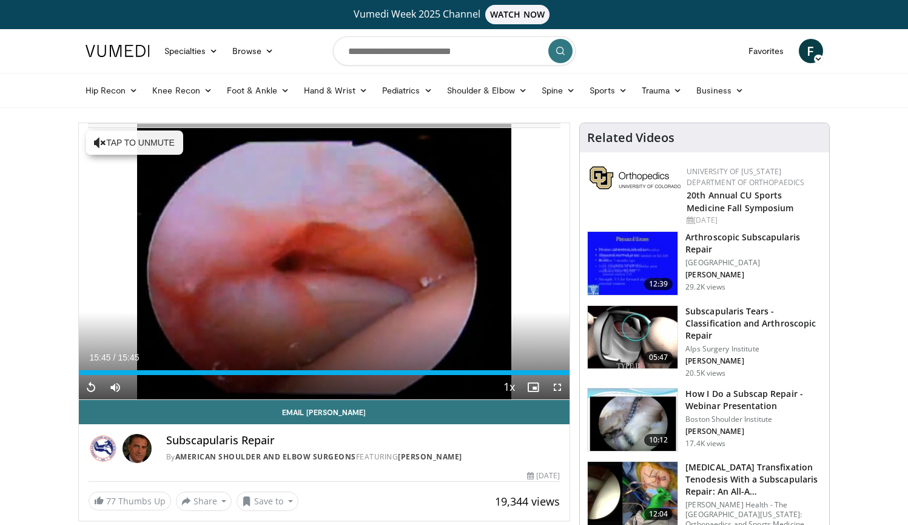
click at [89, 388] on span "Video Player" at bounding box center [91, 387] width 24 height 24
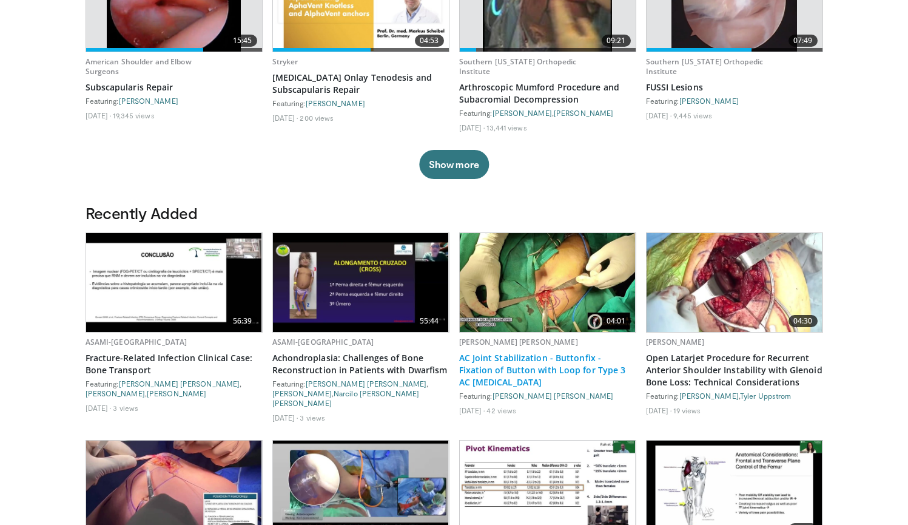
scroll to position [493, 0]
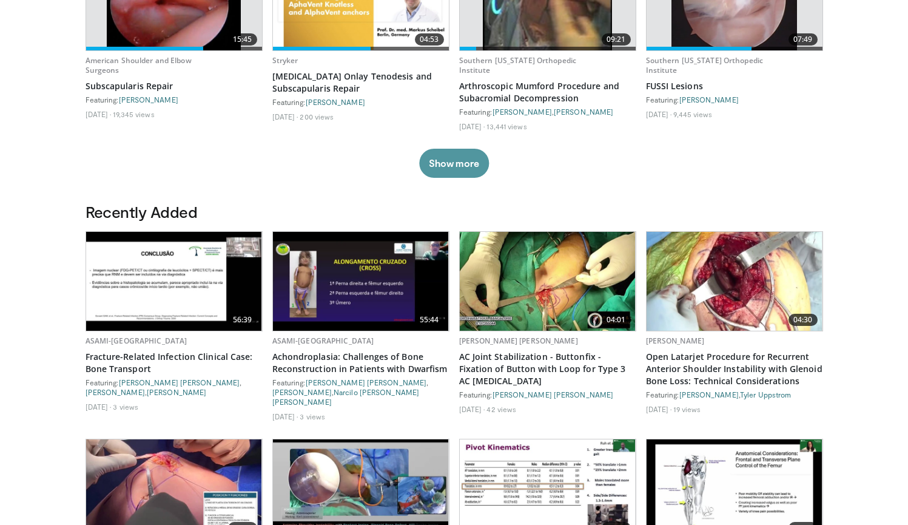
click at [464, 157] on button "Show more" at bounding box center [454, 163] width 70 height 29
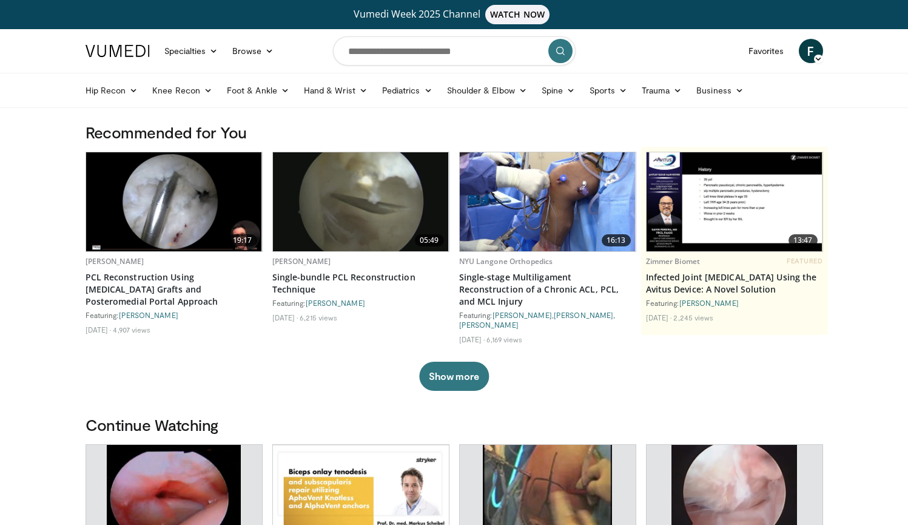
scroll to position [0, 0]
click at [513, 47] on input "Search topics, interventions" at bounding box center [454, 50] width 243 height 29
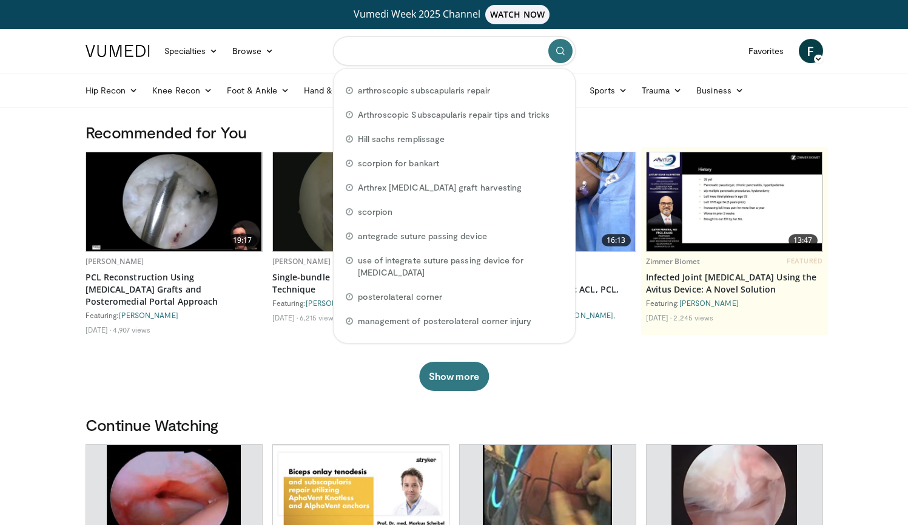
click at [513, 47] on input "Search topics, interventions" at bounding box center [454, 50] width 243 height 29
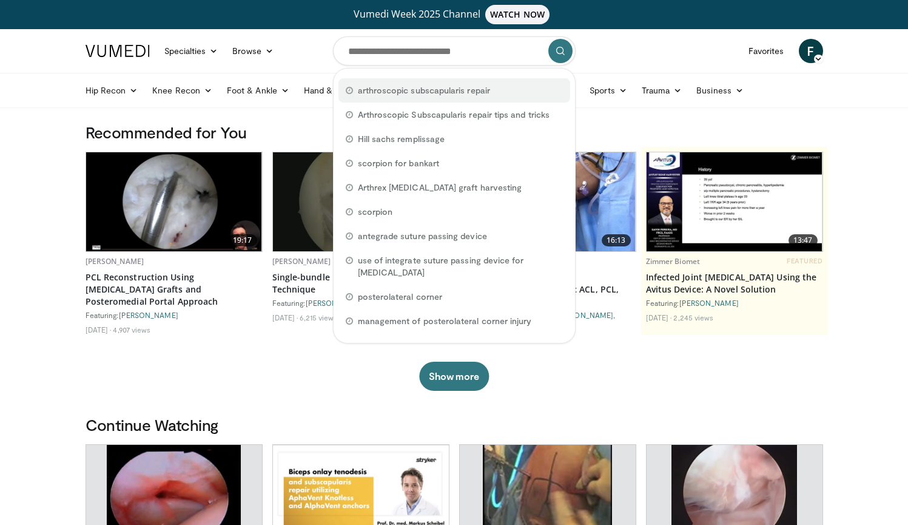
click at [497, 86] on div "arthroscopic subscapularis repair" at bounding box center [455, 90] width 232 height 24
type input "**********"
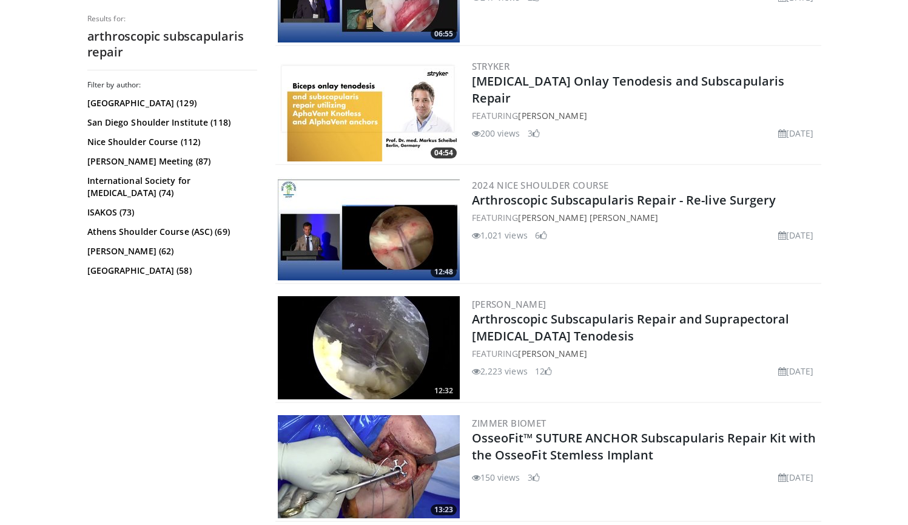
scroll to position [465, 0]
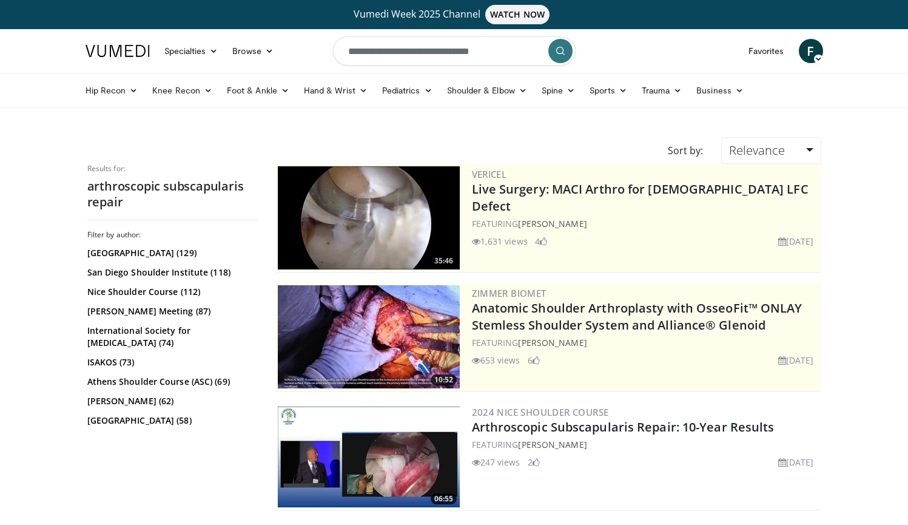
scroll to position [465, 0]
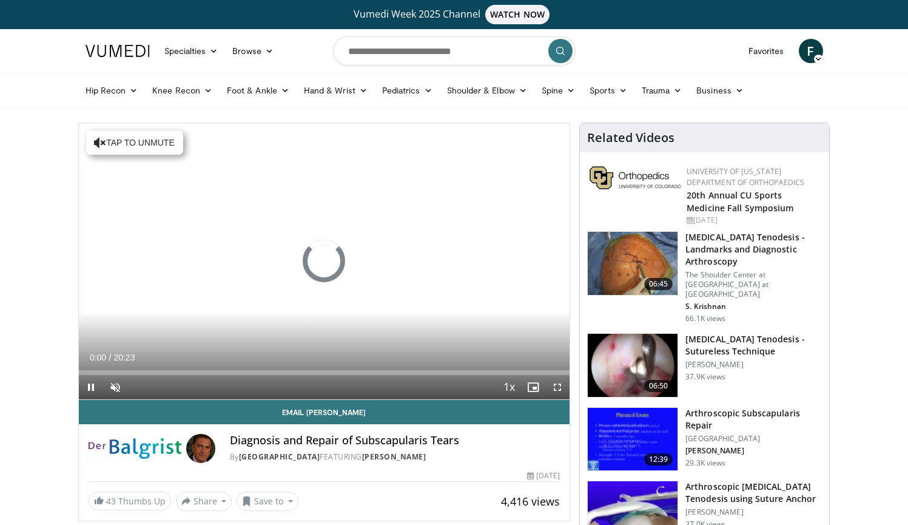
click at [91, 386] on span "Video Player" at bounding box center [91, 387] width 24 height 24
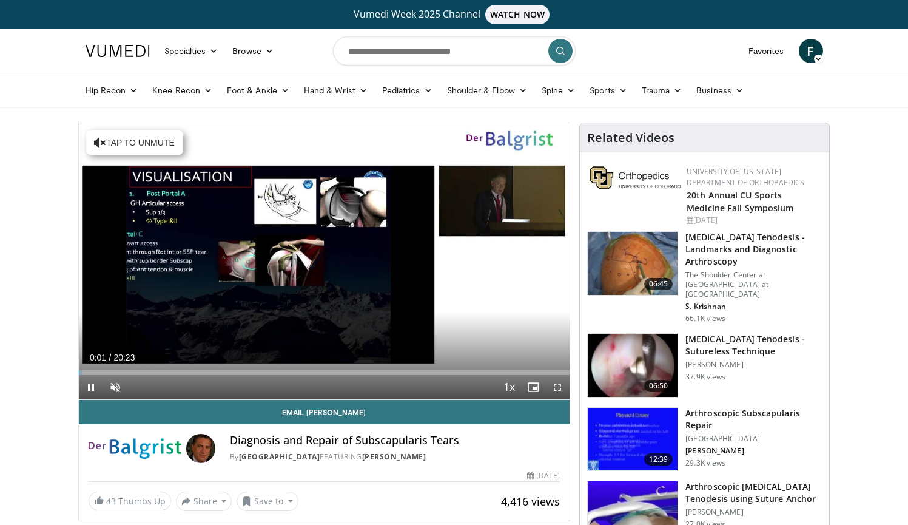
click at [90, 388] on span "Video Player" at bounding box center [91, 387] width 24 height 24
click at [113, 387] on span "Video Player" at bounding box center [115, 387] width 24 height 24
click at [91, 388] on span "Video Player" at bounding box center [91, 387] width 24 height 24
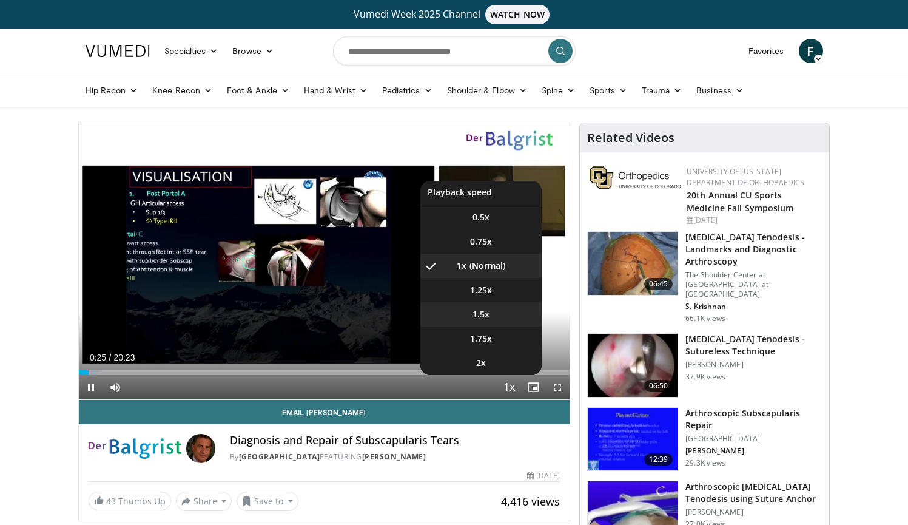
click at [485, 317] on span "1.5x" at bounding box center [481, 314] width 17 height 12
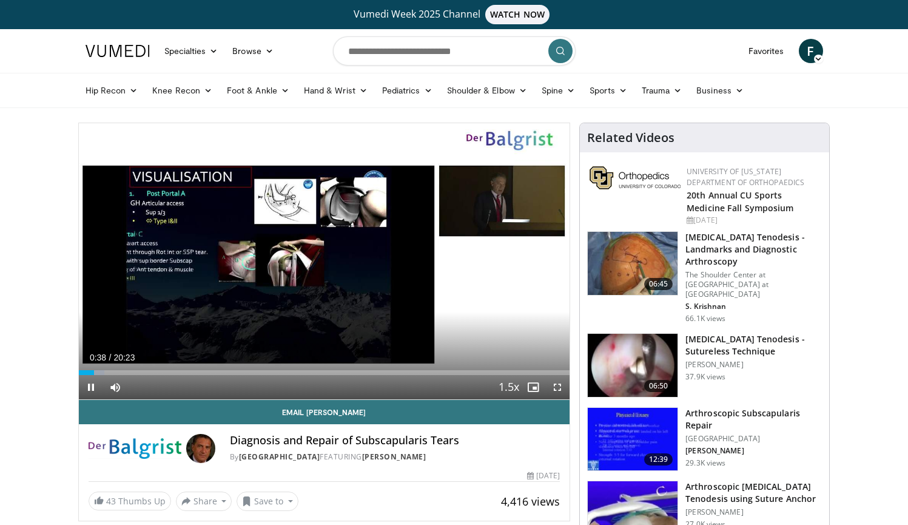
click at [556, 387] on div "10 seconds Tap to unmute" at bounding box center [325, 261] width 492 height 276
click at [91, 384] on span "Video Player" at bounding box center [91, 387] width 24 height 24
click at [563, 387] on span "Video Player" at bounding box center [558, 387] width 24 height 24
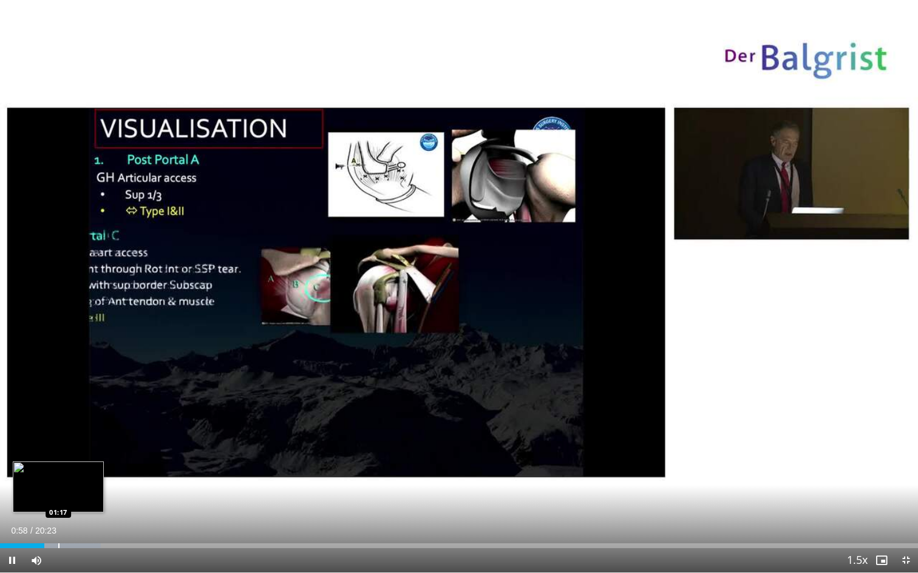
click at [58, 524] on div "Progress Bar" at bounding box center [58, 546] width 1 height 5
click at [76, 524] on div "Progress Bar" at bounding box center [76, 546] width 1 height 5
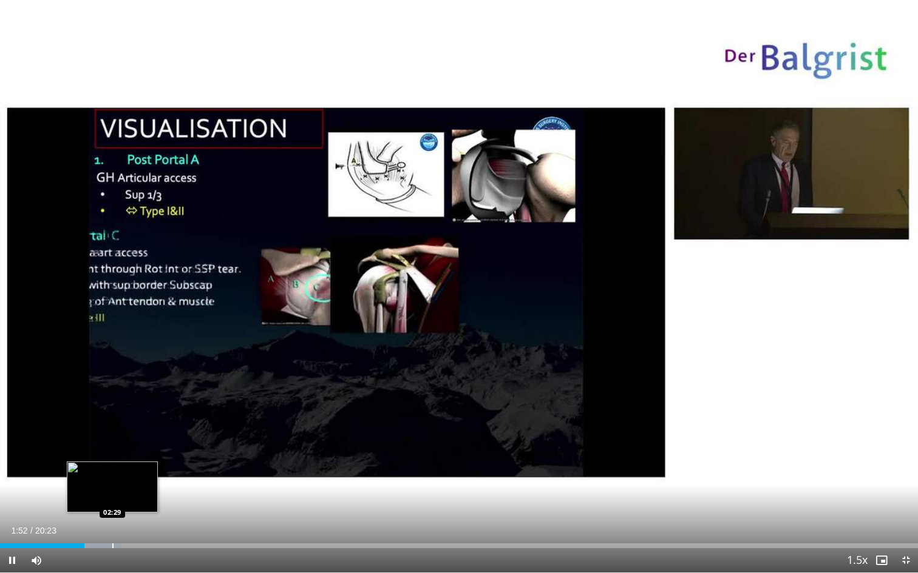
click at [112, 524] on div "Progress Bar" at bounding box center [112, 546] width 1 height 5
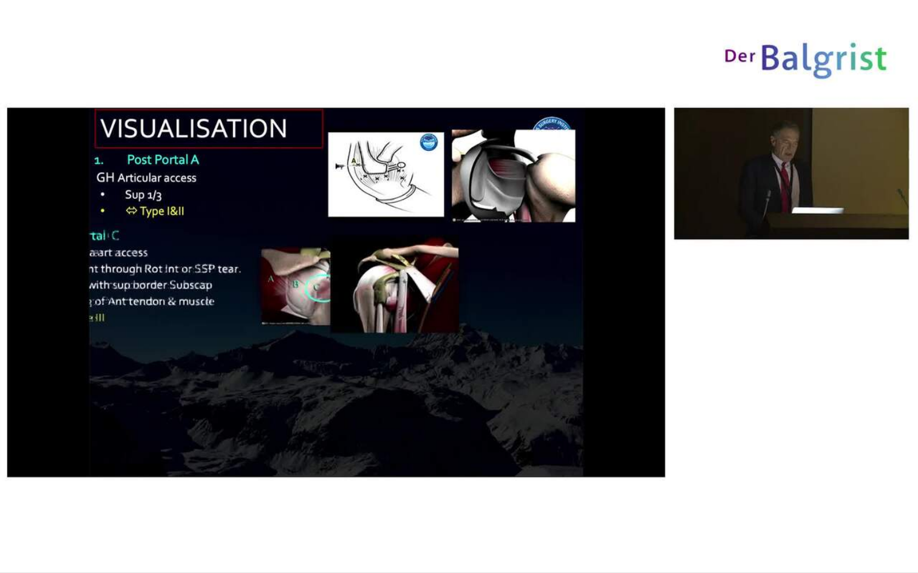
click at [127, 524] on div "10 seconds Tap to unmute" at bounding box center [459, 286] width 918 height 573
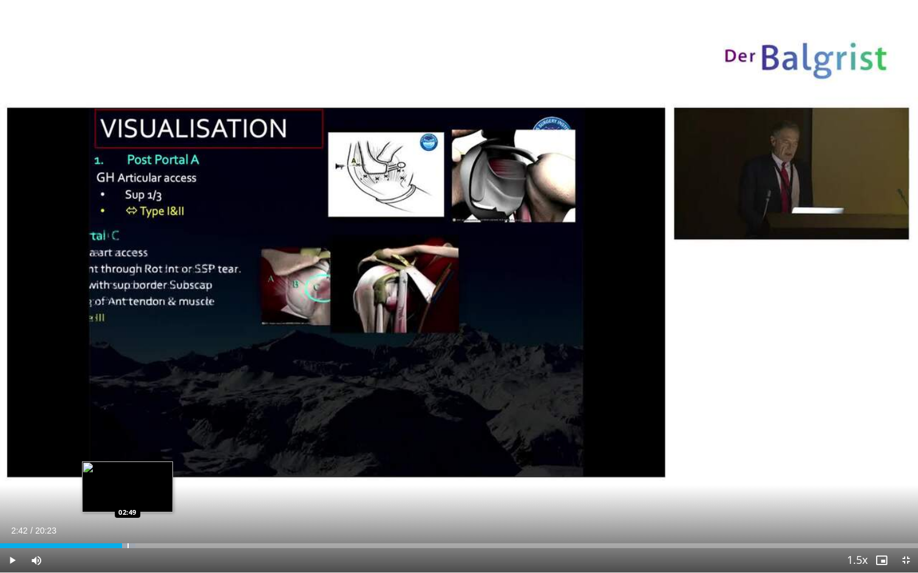
click at [127, 524] on div "Loaded : 14.77% 02:42 02:49" at bounding box center [459, 546] width 918 height 5
click at [15, 524] on span "Video Player" at bounding box center [12, 561] width 24 height 24
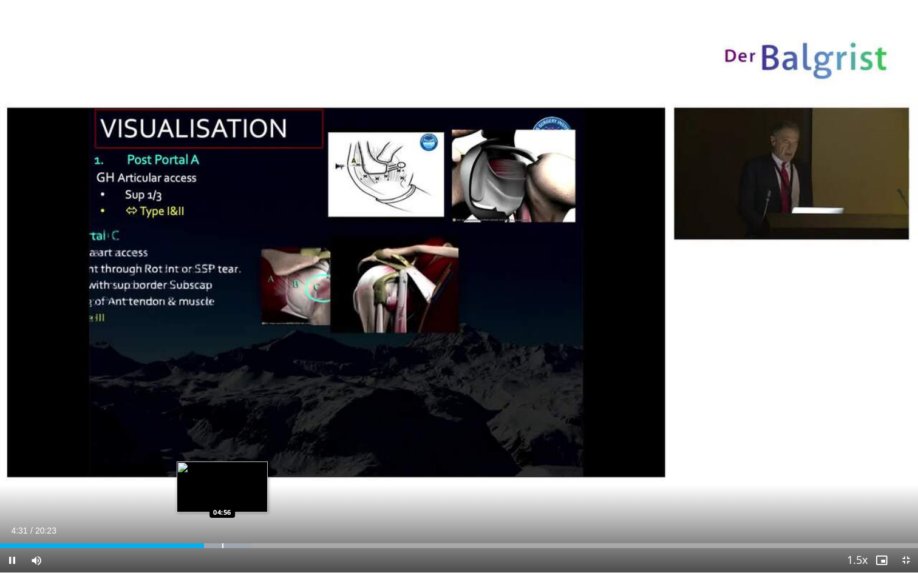
click at [222, 524] on div "Loaded : 27.44% 04:31 04:56" at bounding box center [459, 543] width 918 height 12
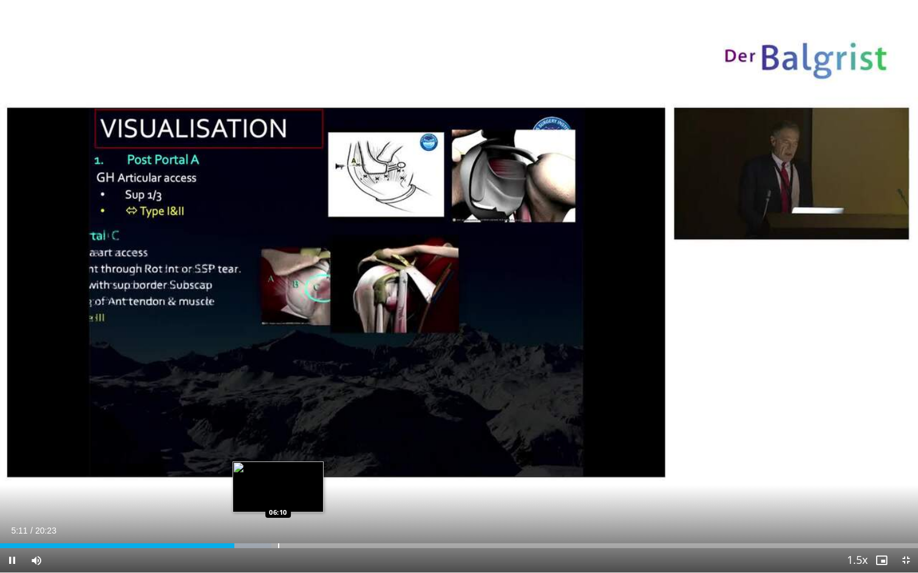
click at [278, 524] on div "Progress Bar" at bounding box center [278, 546] width 1 height 5
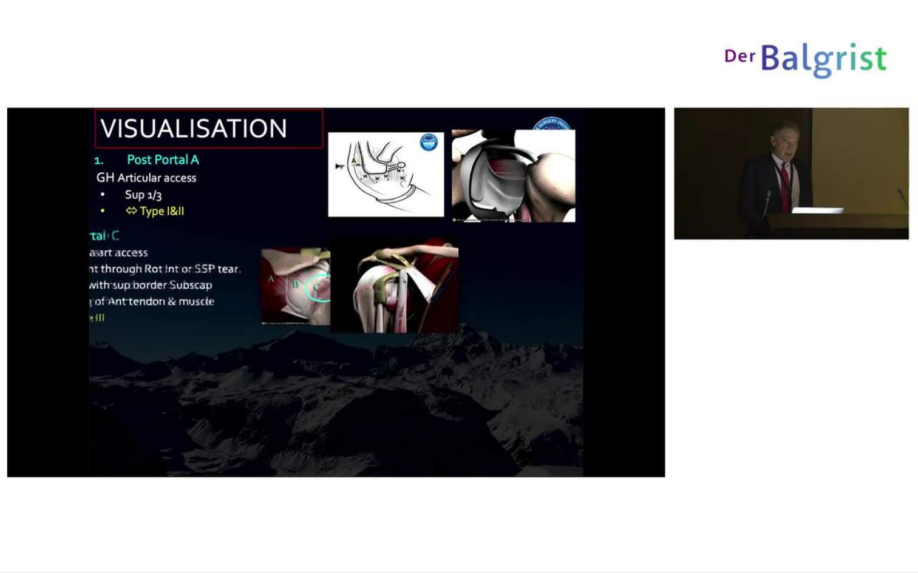
click at [311, 524] on div "10 seconds Tap to unmute" at bounding box center [459, 286] width 918 height 573
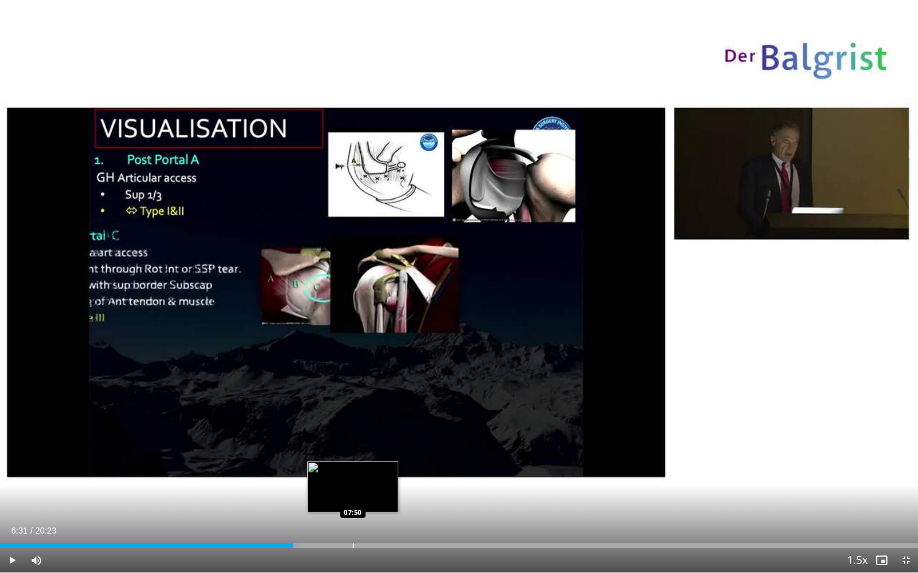
click at [354, 524] on div "Loaded : 32.68% 06:31 07:50" at bounding box center [459, 543] width 918 height 12
click at [12, 524] on span "Video Player" at bounding box center [12, 561] width 24 height 24
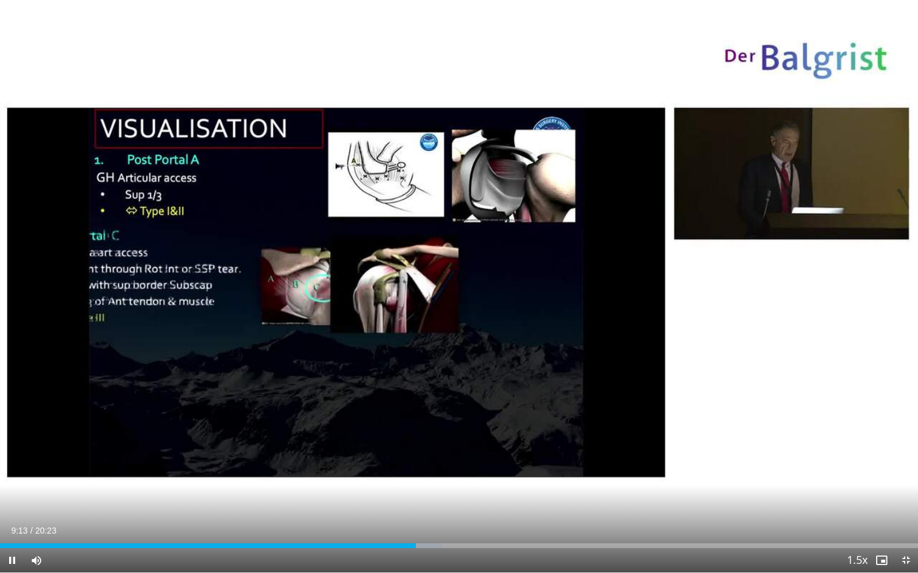
click at [11, 524] on span "Video Player" at bounding box center [12, 561] width 24 height 24
click at [400, 524] on div "Progress Bar" at bounding box center [400, 546] width 1 height 5
click at [12, 524] on span "Video Player" at bounding box center [12, 561] width 24 height 24
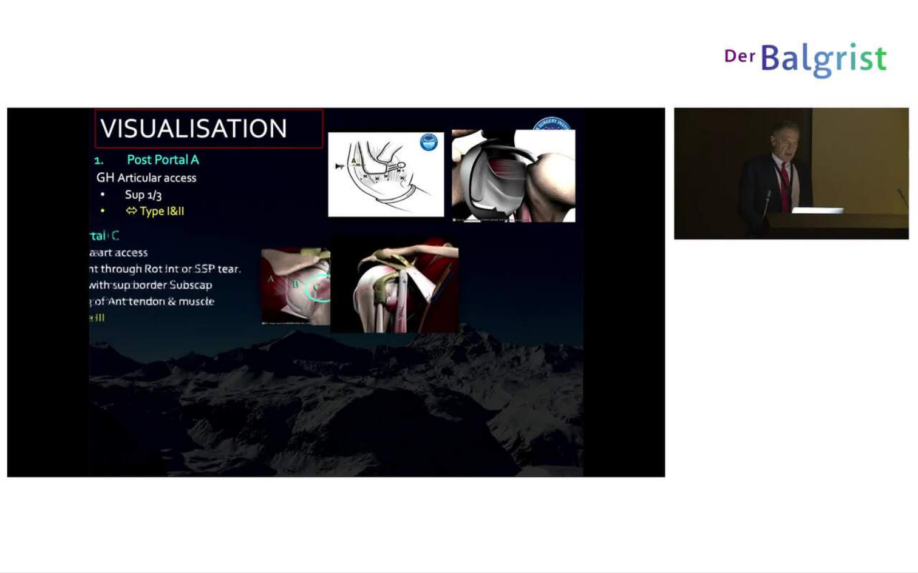
click at [12, 524] on div "10 seconds Tap to unmute" at bounding box center [459, 286] width 918 height 573
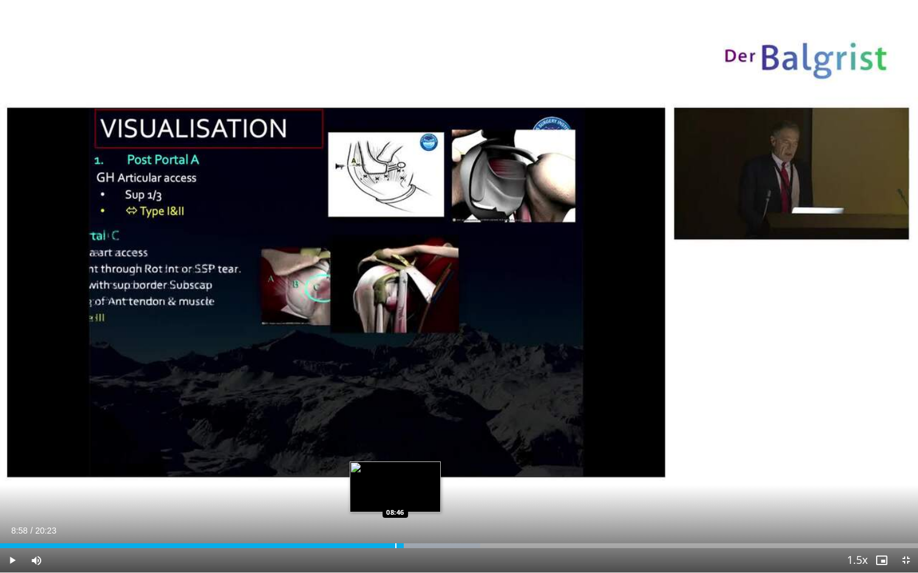
click at [395, 524] on div "Progress Bar" at bounding box center [395, 546] width 1 height 5
click at [12, 524] on span "Video Player" at bounding box center [12, 561] width 24 height 24
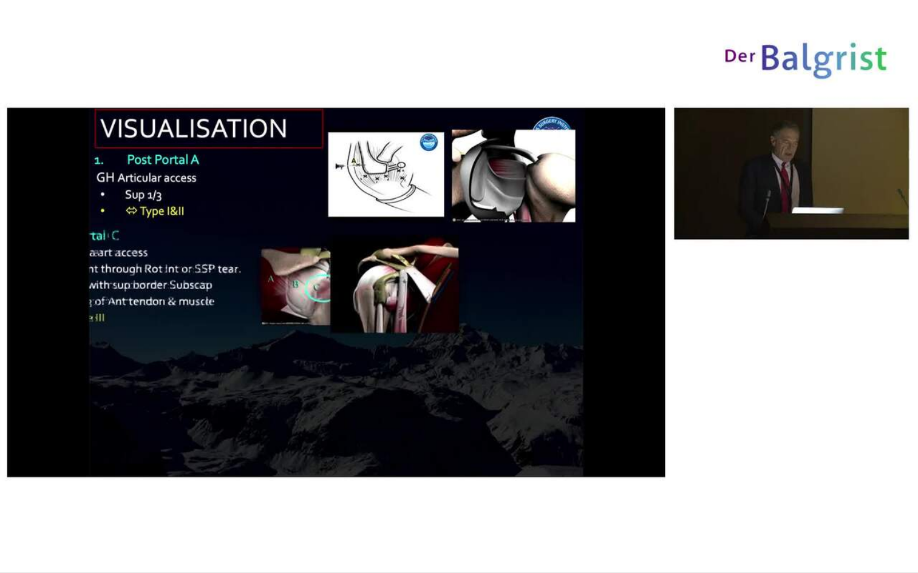
click at [12, 524] on div "10 seconds Tap to unmute" at bounding box center [459, 286] width 918 height 573
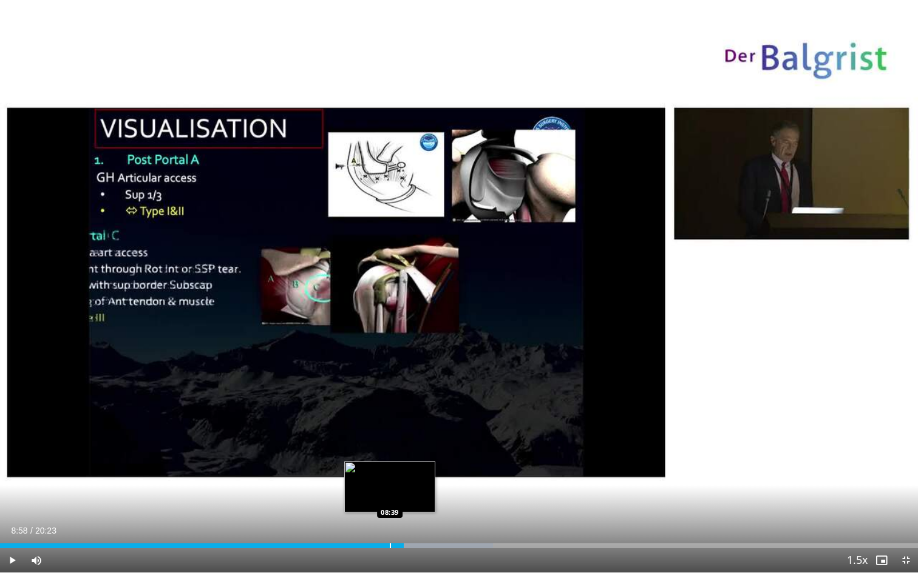
click at [390, 524] on div "Loaded : 53.69% 08:58 08:39" at bounding box center [459, 543] width 918 height 12
click at [397, 524] on div "Progress Bar" at bounding box center [397, 546] width 1 height 5
click at [12, 524] on span "Video Player" at bounding box center [12, 561] width 24 height 24
click at [12, 524] on video-js "**********" at bounding box center [459, 286] width 918 height 573
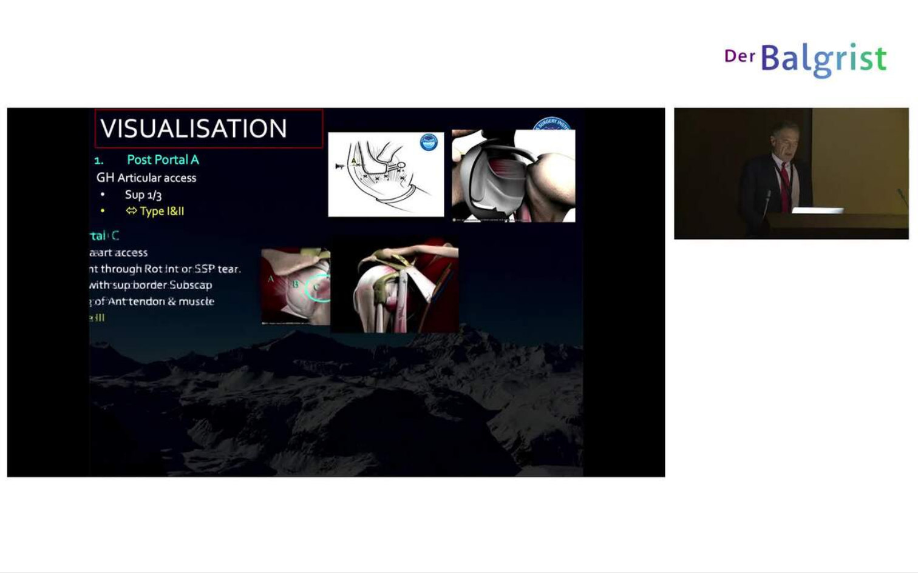
click at [12, 524] on div "10 seconds Tap to unmute" at bounding box center [459, 286] width 918 height 573
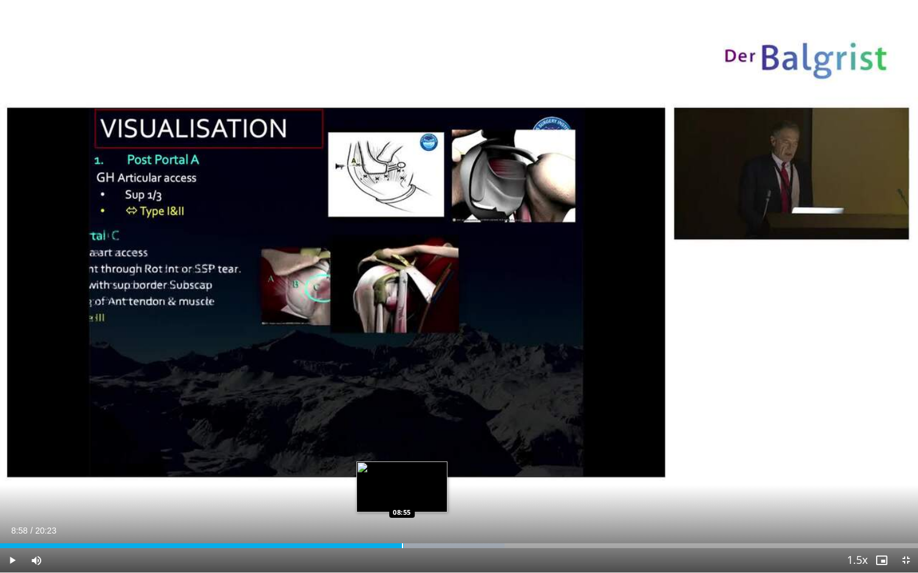
click at [402, 524] on div "Progress Bar" at bounding box center [402, 546] width 1 height 5
click at [14, 524] on span "Video Player" at bounding box center [12, 561] width 24 height 24
click at [15, 524] on span "Video Player" at bounding box center [12, 561] width 24 height 24
click at [400, 524] on div "Progress Bar" at bounding box center [400, 546] width 1 height 5
click at [12, 524] on span "Video Player" at bounding box center [12, 561] width 24 height 24
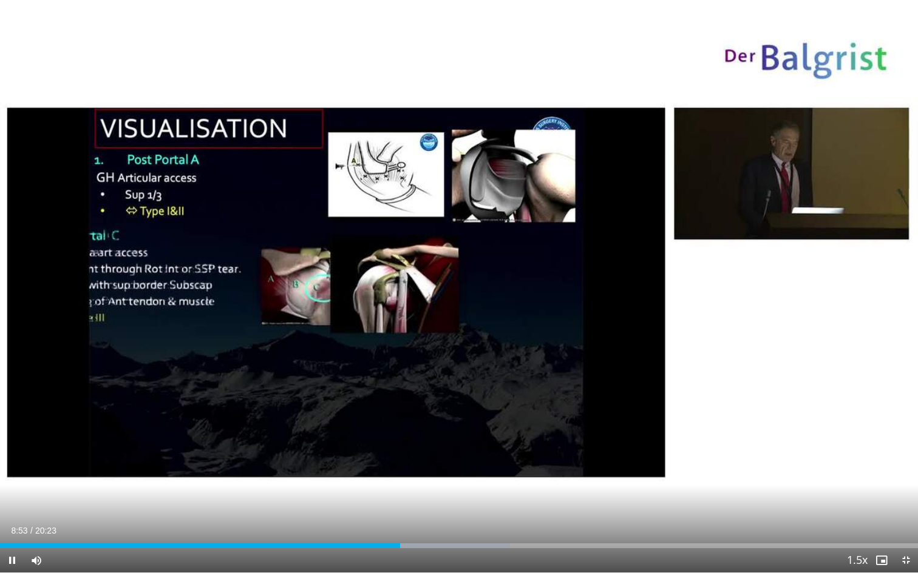
click at [12, 524] on span "Video Player" at bounding box center [12, 561] width 24 height 24
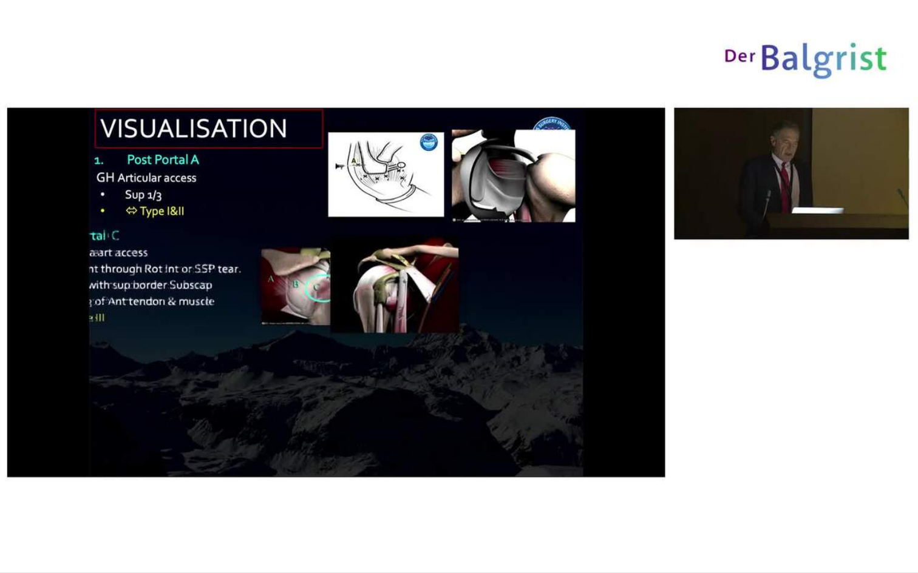
click at [12, 524] on div "10 seconds Tap to unmute" at bounding box center [459, 286] width 918 height 573
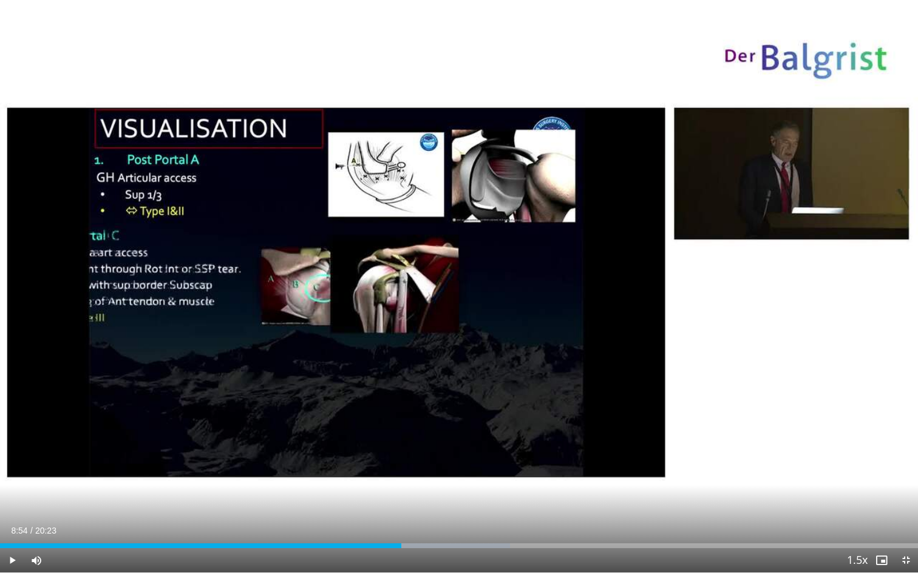
click at [12, 524] on span "Video Player" at bounding box center [12, 561] width 24 height 24
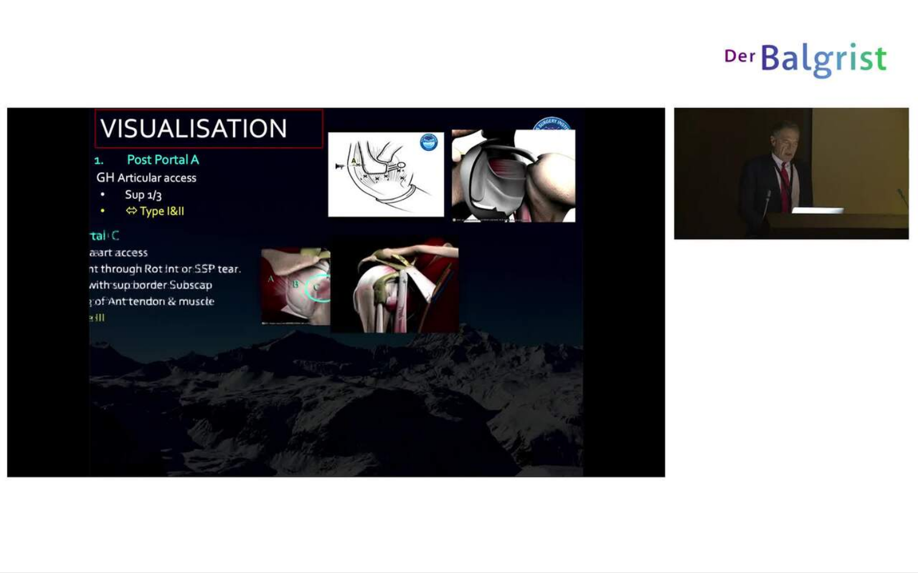
click at [12, 524] on div "10 seconds Tap to unmute" at bounding box center [459, 286] width 918 height 573
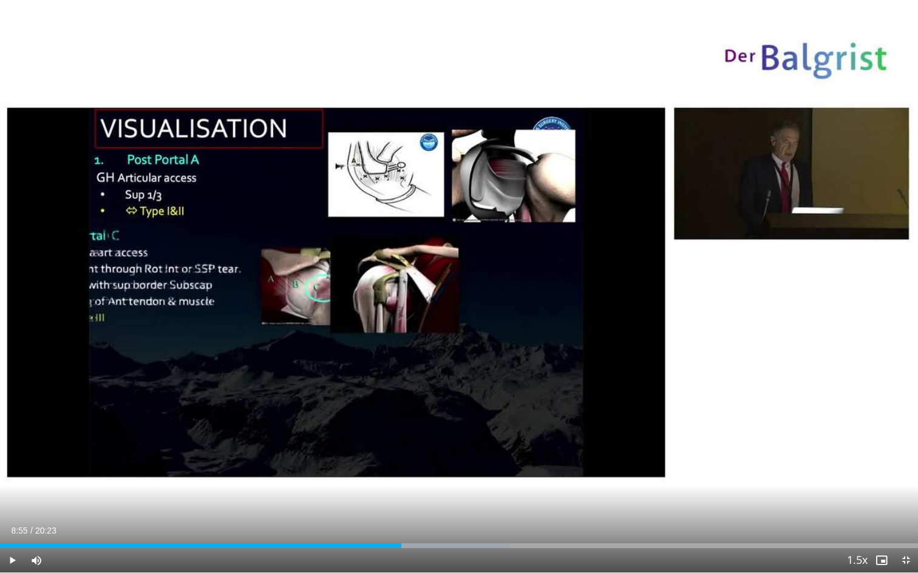
click at [12, 524] on span "Video Player" at bounding box center [12, 561] width 24 height 24
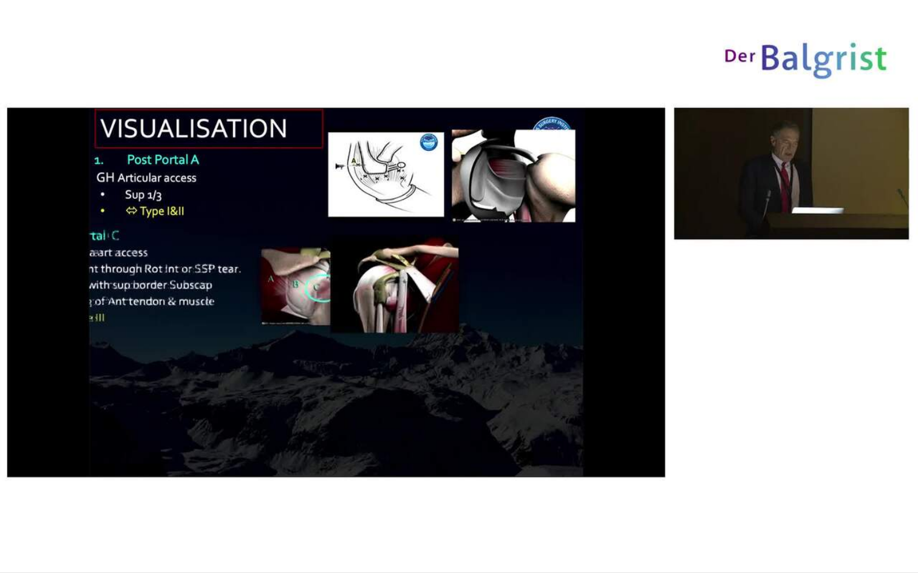
click at [12, 524] on div "10 seconds Tap to unmute" at bounding box center [459, 286] width 918 height 573
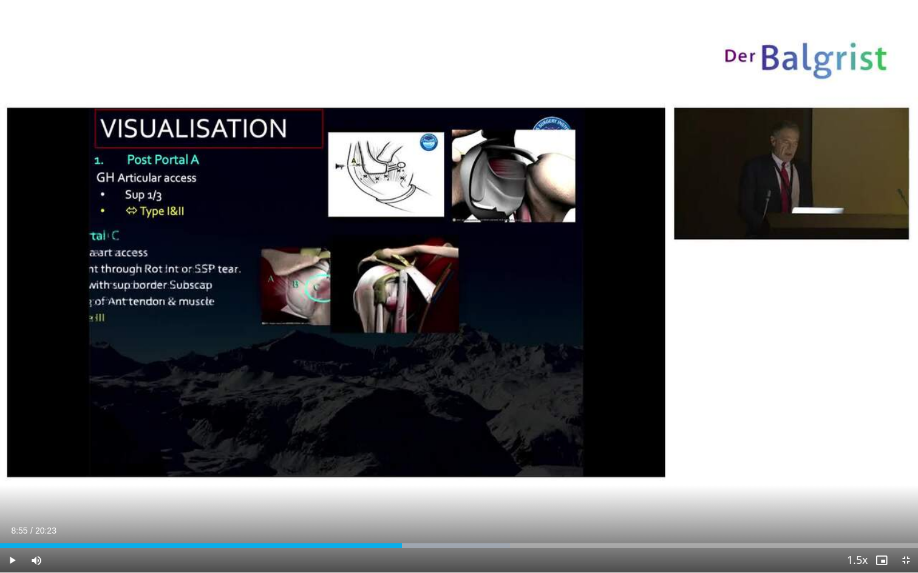
click at [12, 524] on span "Video Player" at bounding box center [12, 561] width 24 height 24
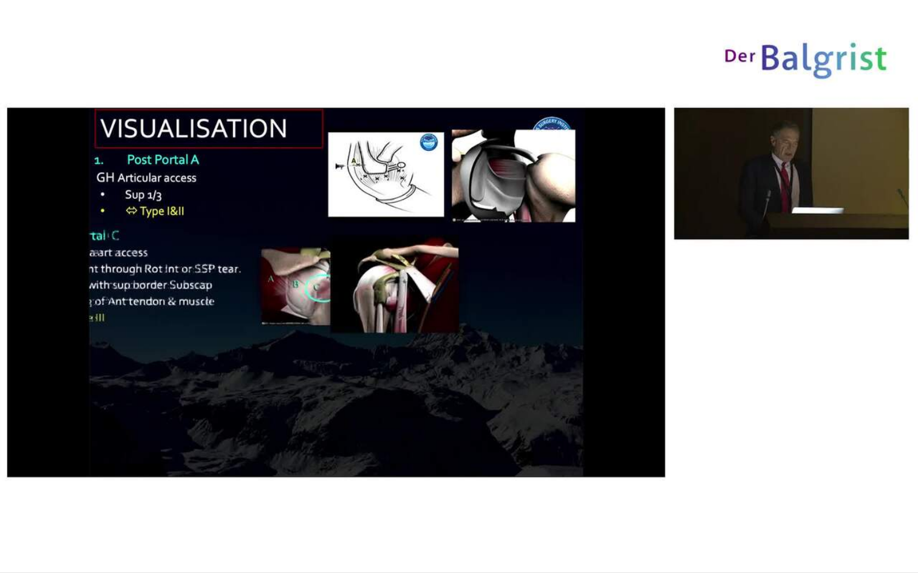
click at [12, 524] on div "10 seconds Tap to unmute" at bounding box center [459, 286] width 918 height 573
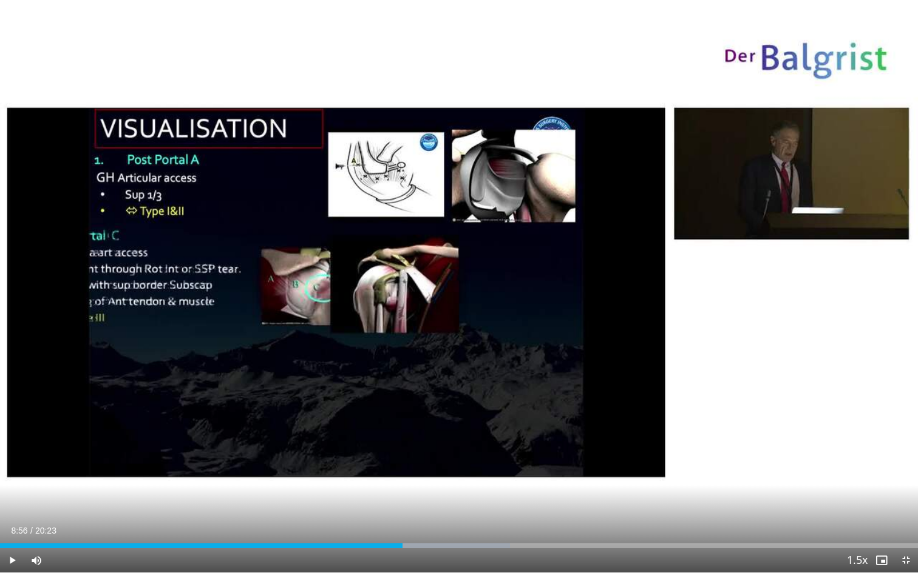
click at [12, 524] on span "Video Player" at bounding box center [12, 561] width 24 height 24
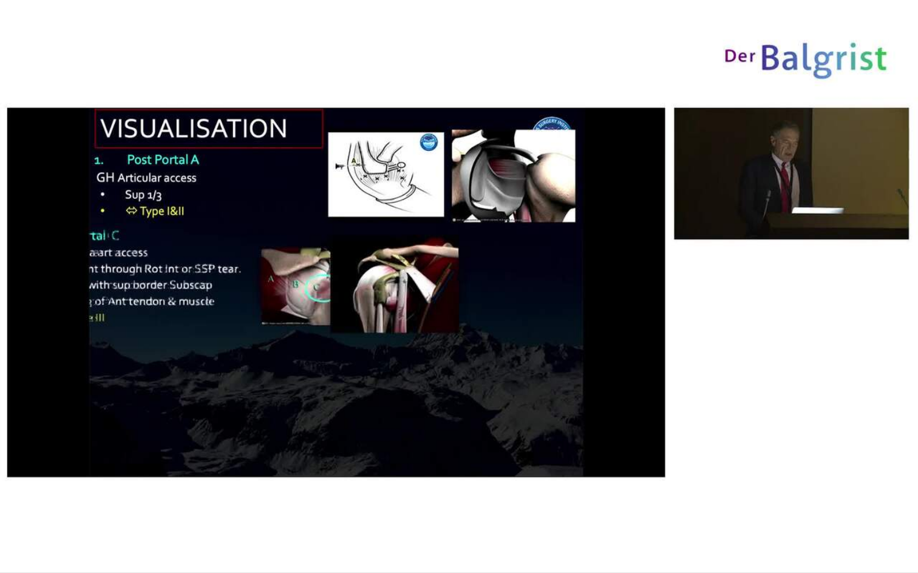
click at [12, 524] on div "10 seconds Tap to unmute" at bounding box center [459, 286] width 918 height 573
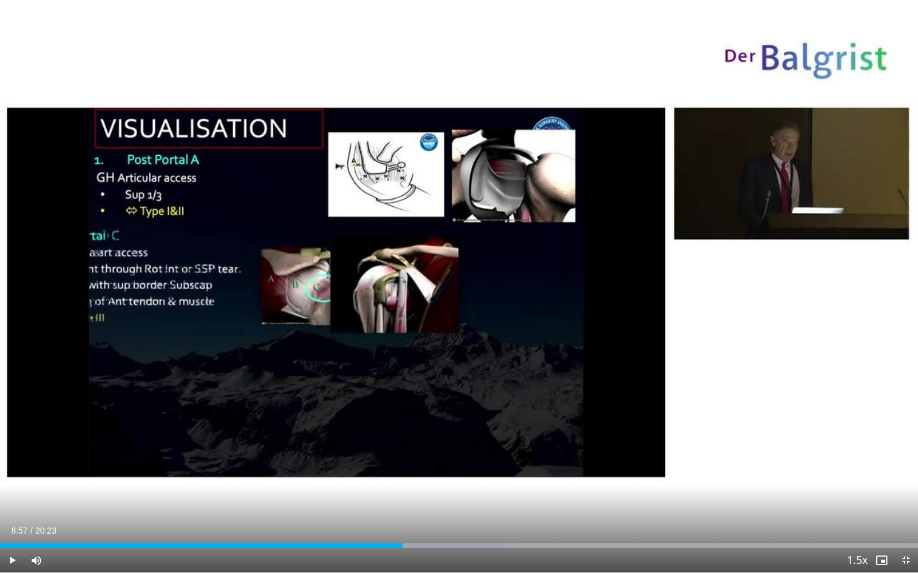
click at [12, 524] on span "Video Player" at bounding box center [12, 561] width 24 height 24
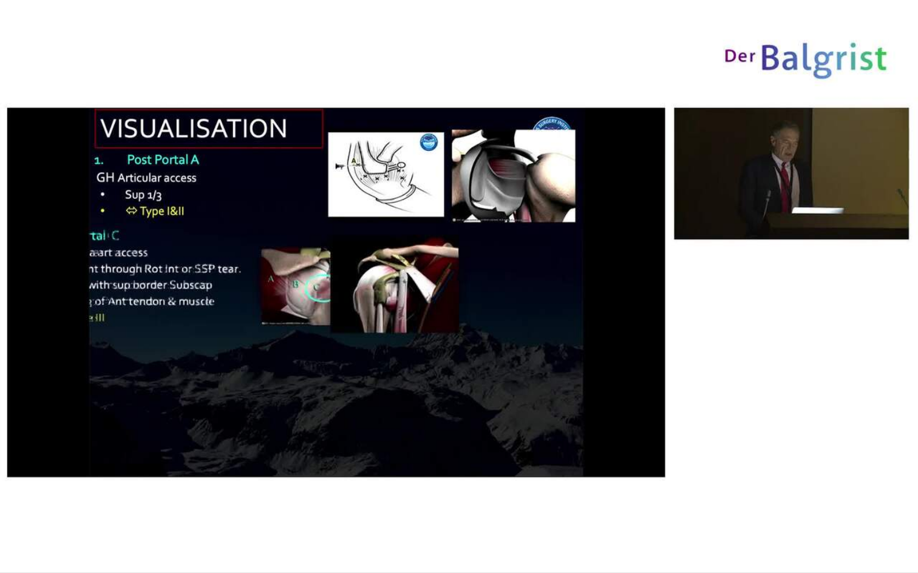
click at [12, 524] on div "10 seconds Tap to unmute" at bounding box center [459, 286] width 918 height 573
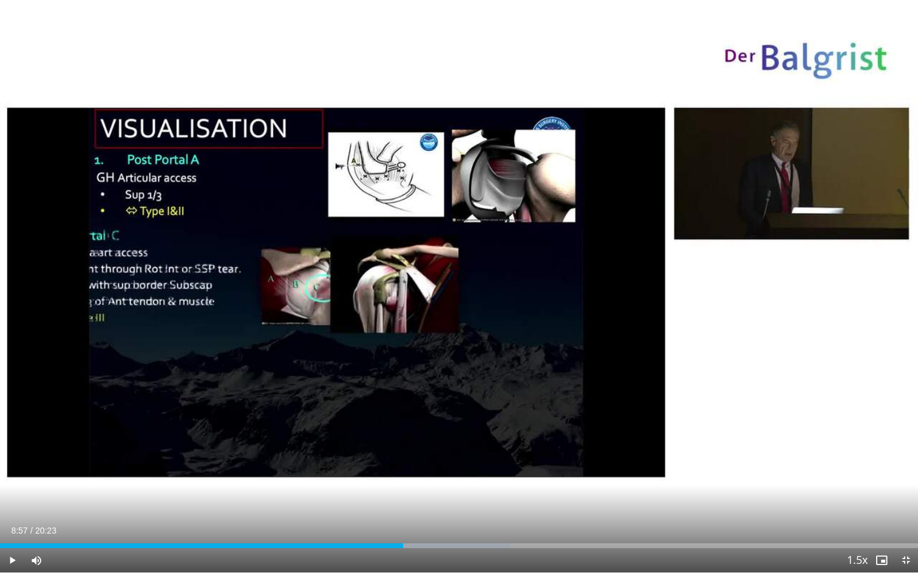
click at [12, 524] on span "Video Player" at bounding box center [12, 561] width 24 height 24
click at [13, 524] on span "Video Player" at bounding box center [12, 561] width 24 height 24
